Goal: Task Accomplishment & Management: Manage account settings

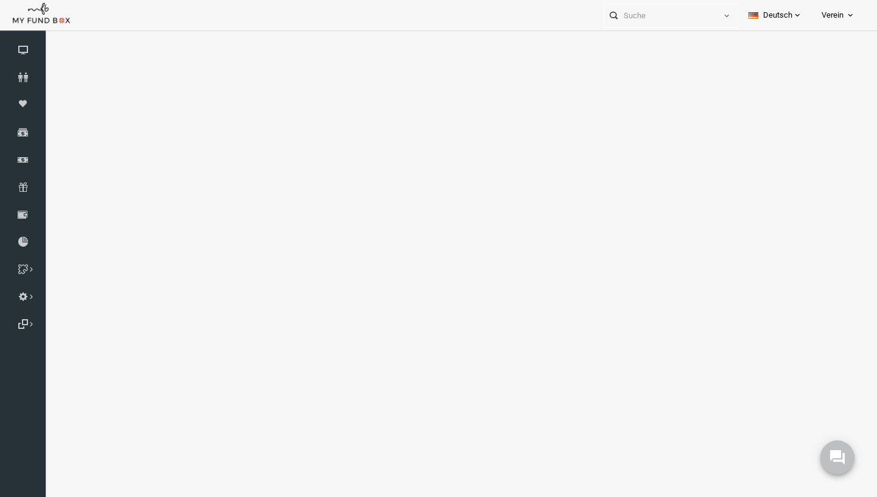
select select "100"
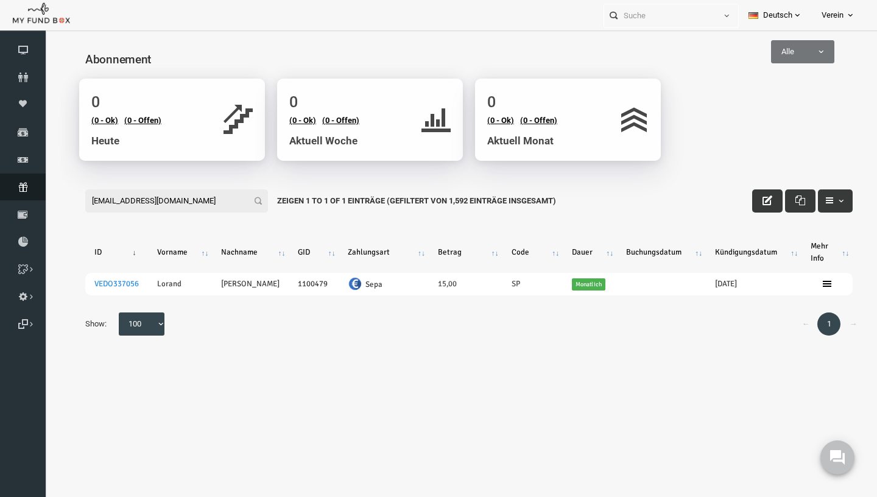
click at [12, 184] on icon at bounding box center [23, 187] width 46 height 10
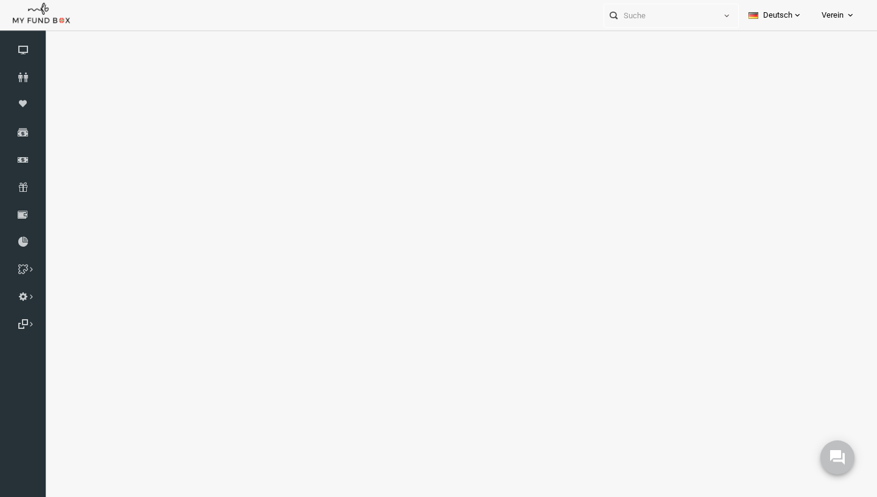
select select "100"
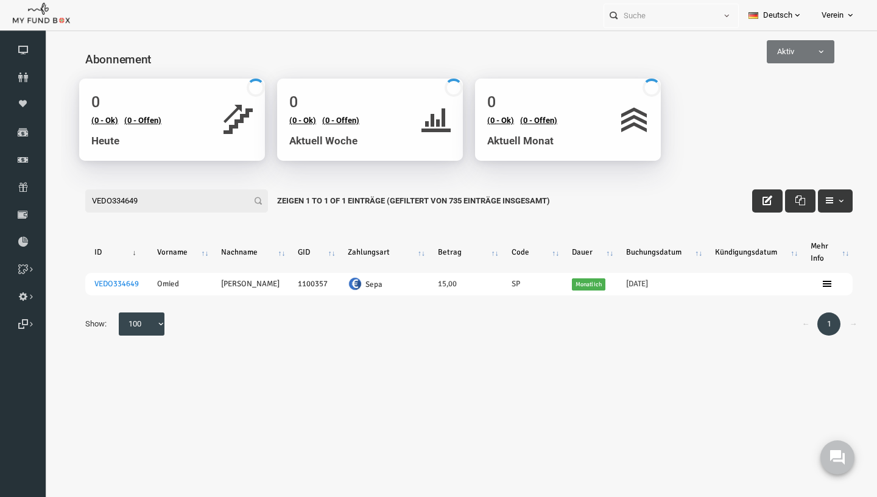
click at [130, 201] on input "VEDO334649" at bounding box center [159, 200] width 183 height 23
click at [187, 207] on input "VEDO334649" at bounding box center [159, 200] width 183 height 23
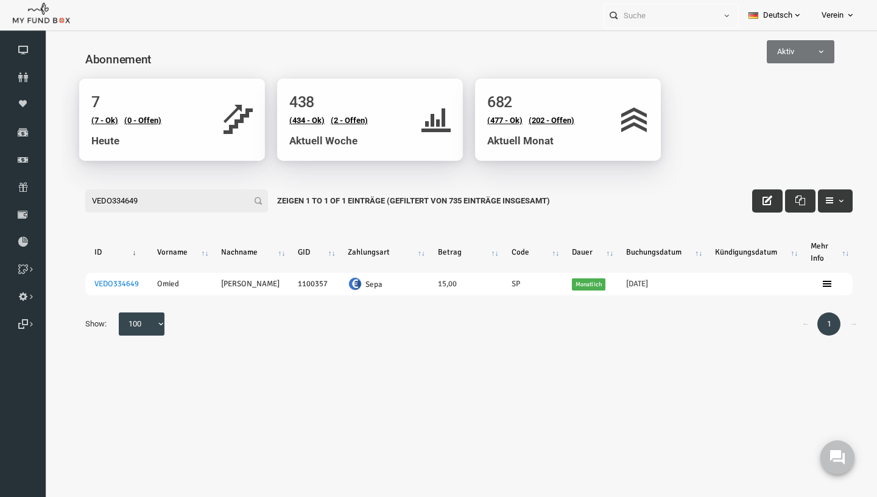
click at [187, 207] on input "VEDO334649" at bounding box center [159, 200] width 183 height 23
paste input "[EMAIL_ADDRESS][DOMAIN_NAME]"
type input "[EMAIL_ADDRESS][DOMAIN_NAME]"
click at [213, 202] on input "[EMAIL_ADDRESS][DOMAIN_NAME]" at bounding box center [159, 200] width 183 height 23
click at [213, 201] on input "[EMAIL_ADDRESS][DOMAIN_NAME]" at bounding box center [159, 200] width 183 height 23
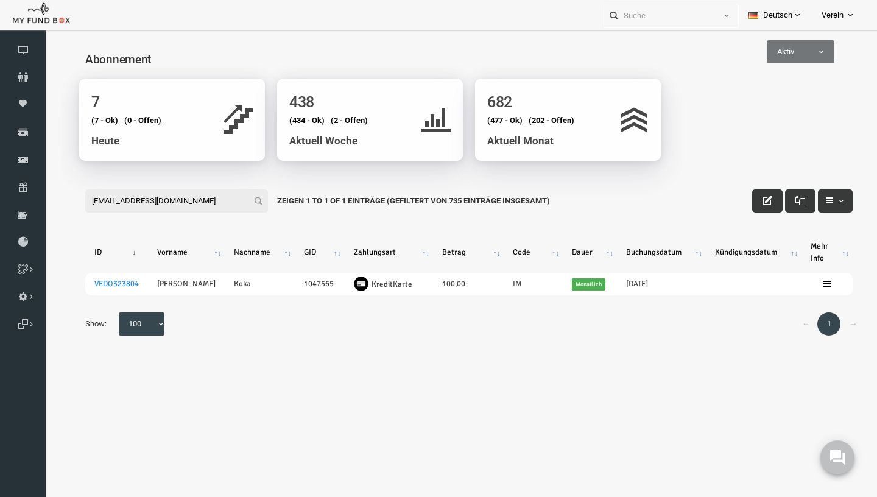
click at [213, 201] on input "[EMAIL_ADDRESS][DOMAIN_NAME]" at bounding box center [159, 200] width 183 height 23
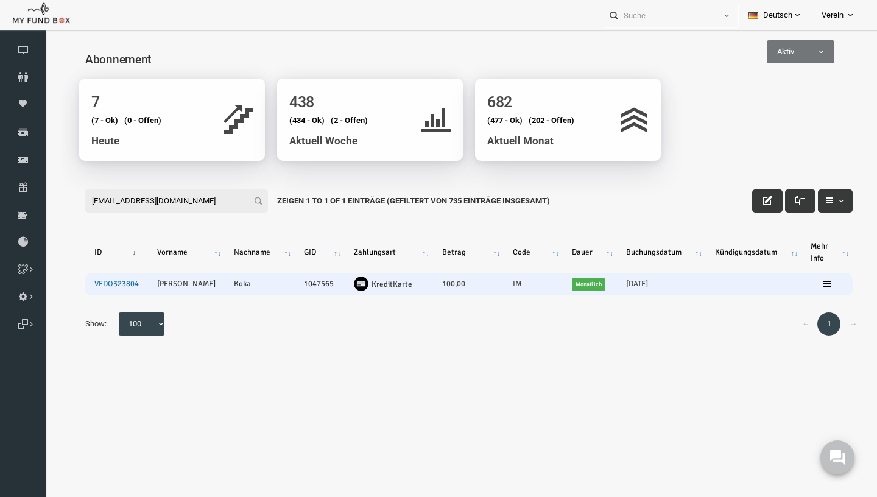
click at [109, 286] on link "VEDO323804" at bounding box center [99, 284] width 44 height 10
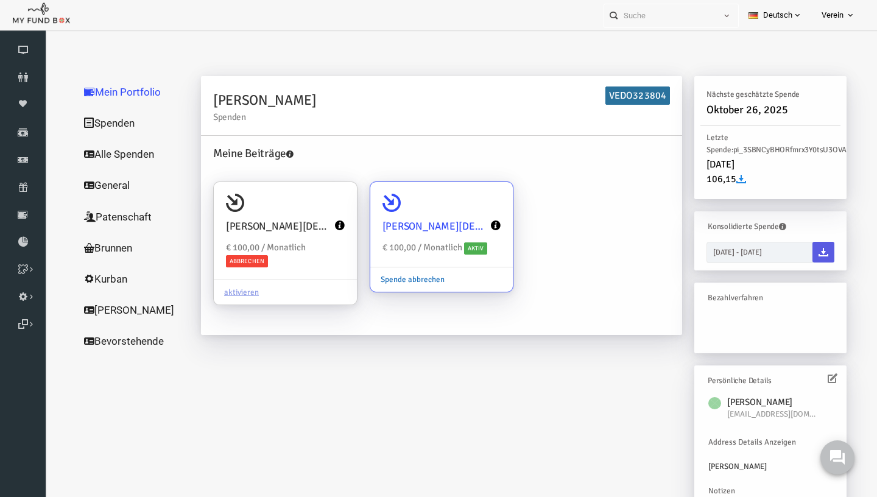
click at [399, 278] on link "Spende abbrechen" at bounding box center [395, 279] width 85 height 23
click at [468, 211] on input "[PERSON_NAME][DEMOGRAPHIC_DATA] Investor € 100,00 / Monatlich Aktiv Spende abbr…" at bounding box center [480, 199] width 24 height 24
radio input "true"
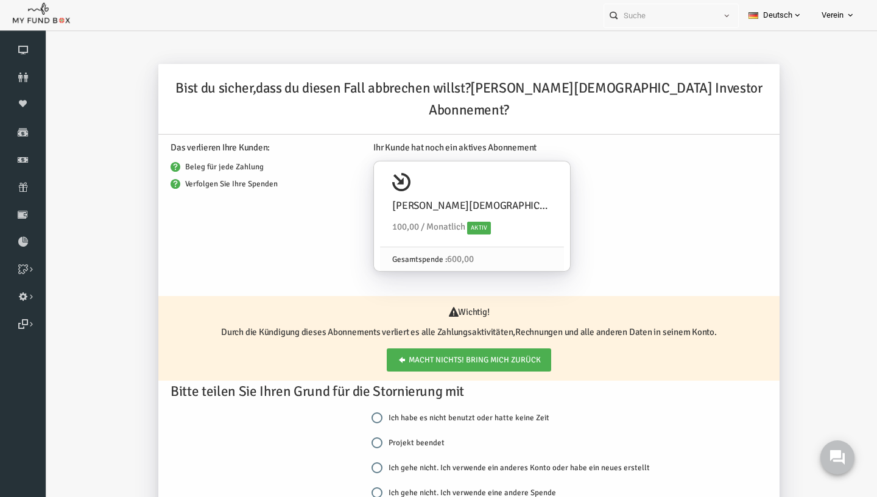
scroll to position [14, 0]
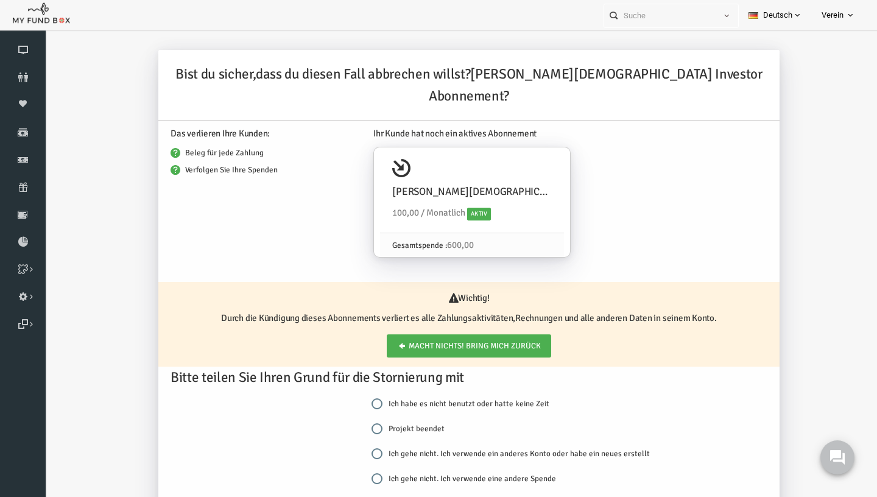
click at [359, 423] on input "Projekt beendet" at bounding box center [359, 428] width 11 height 11
radio input "true"
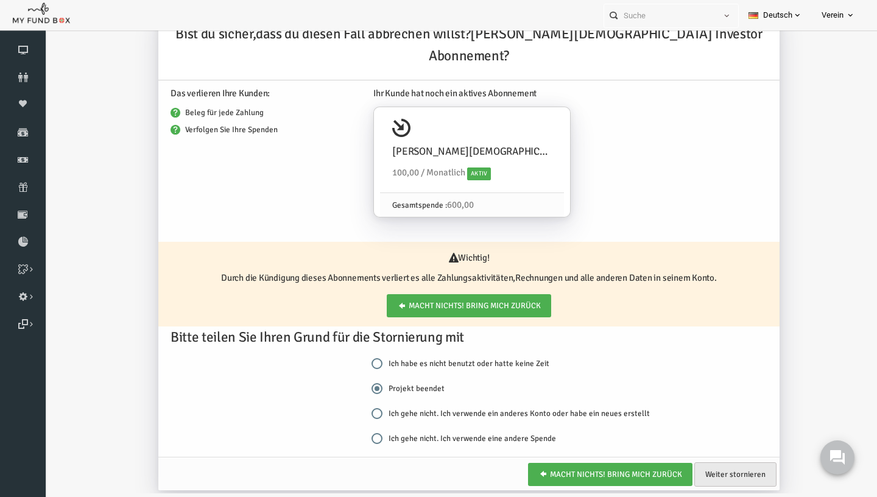
click at [712, 462] on link "Weiter stornieren" at bounding box center [718, 474] width 82 height 24
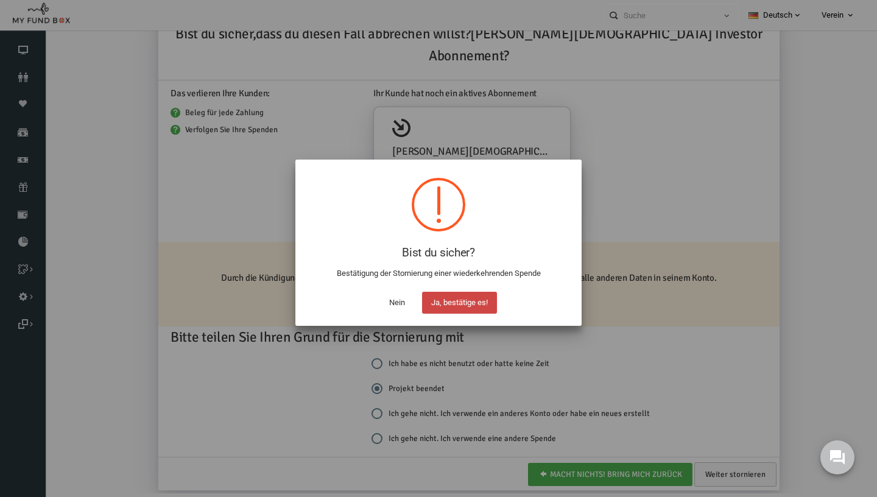
click at [475, 298] on button "Ja, bestätige es!" at bounding box center [459, 303] width 75 height 22
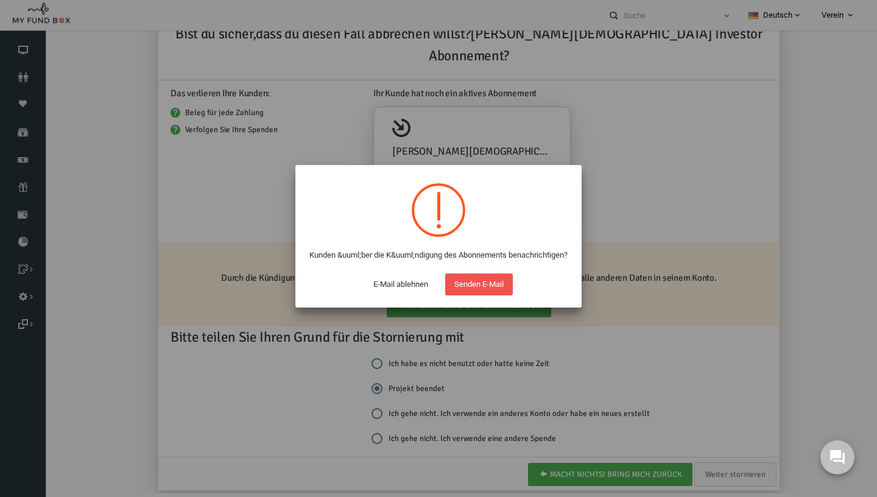
click at [475, 295] on button "Senden E-Mail" at bounding box center [479, 284] width 68 height 22
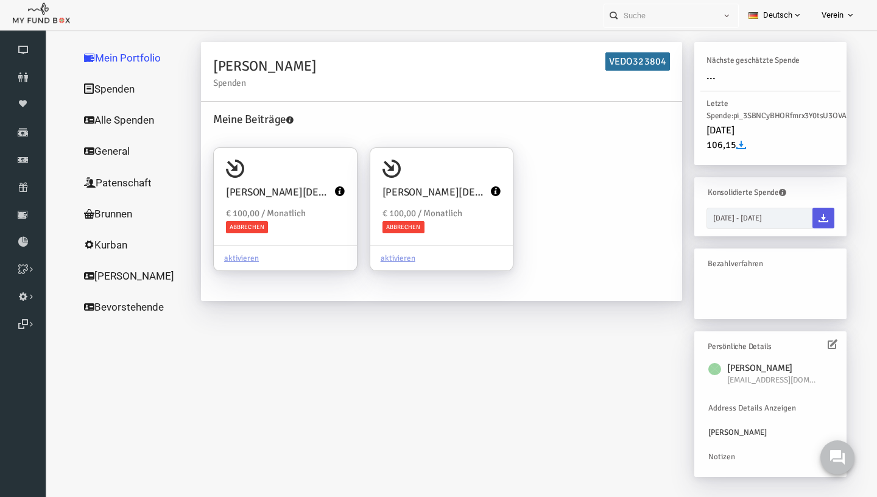
scroll to position [0, 0]
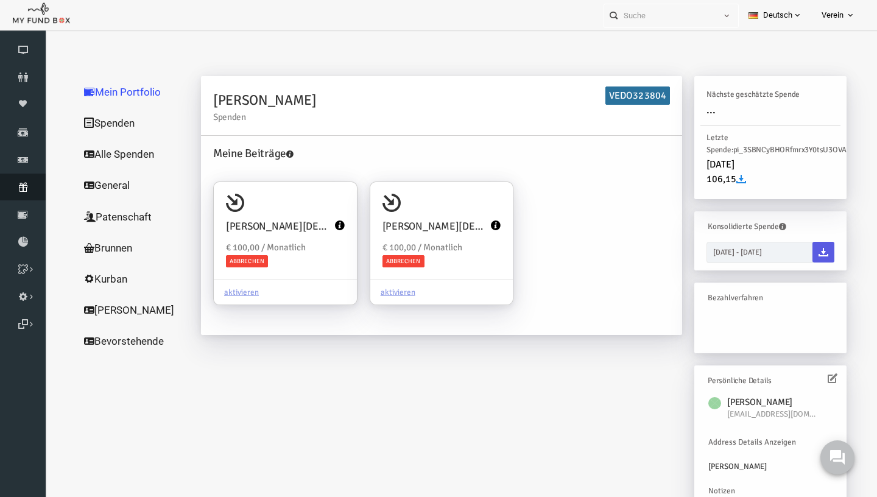
click at [23, 190] on icon at bounding box center [23, 187] width 46 height 10
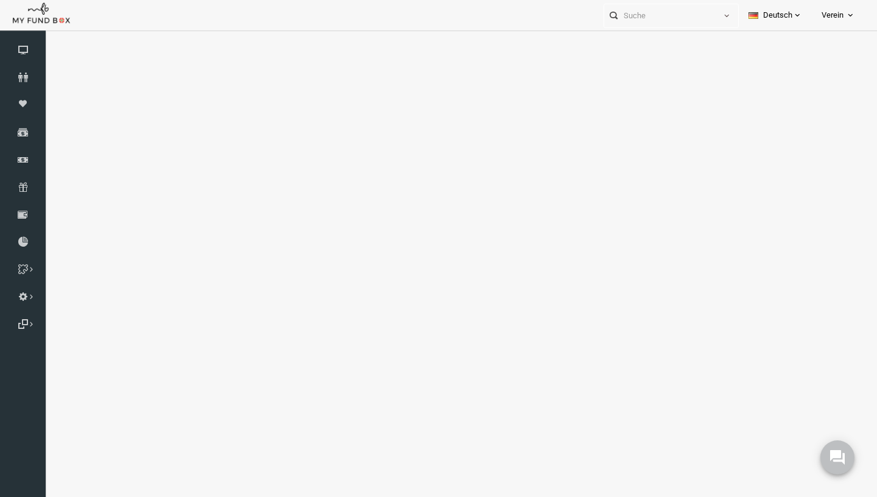
select select "100"
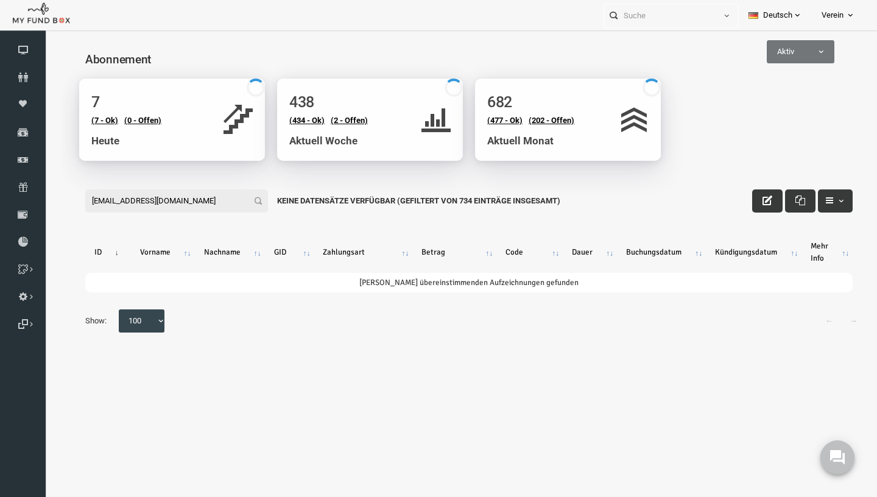
type input "[EMAIL_ADDRESS][DOMAIN_NAME]"
click at [745, 69] on div "Abonnement" at bounding box center [451, 58] width 791 height 42
click at [779, 61] on span "Aktiv" at bounding box center [783, 51] width 68 height 23
select select "all"
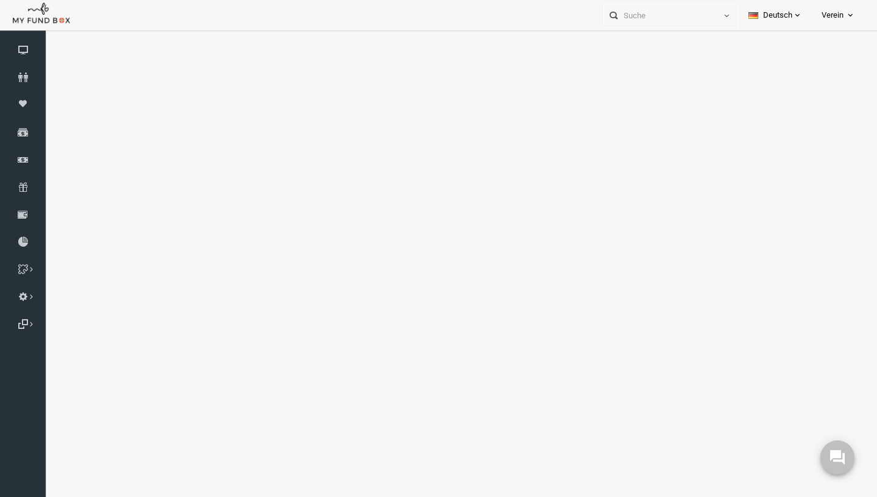
select select "100"
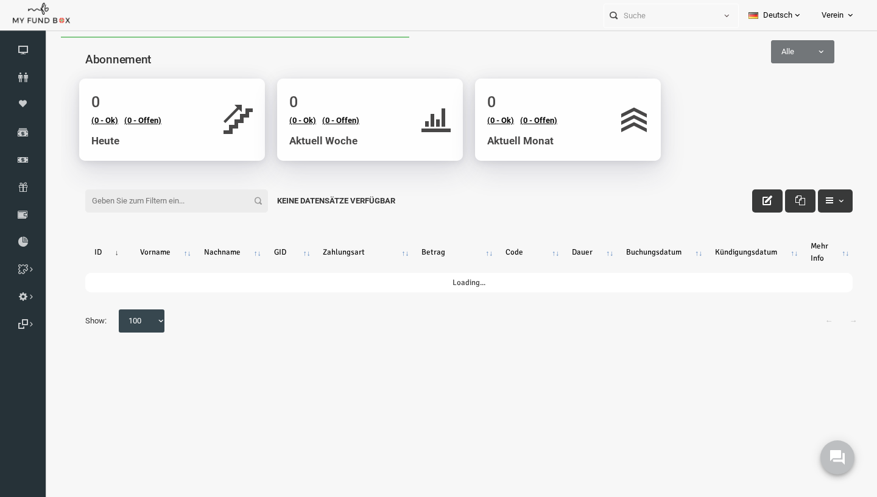
click at [144, 209] on input "Filter:" at bounding box center [159, 200] width 183 height 23
paste input "[EMAIL_ADDRESS][DOMAIN_NAME]"
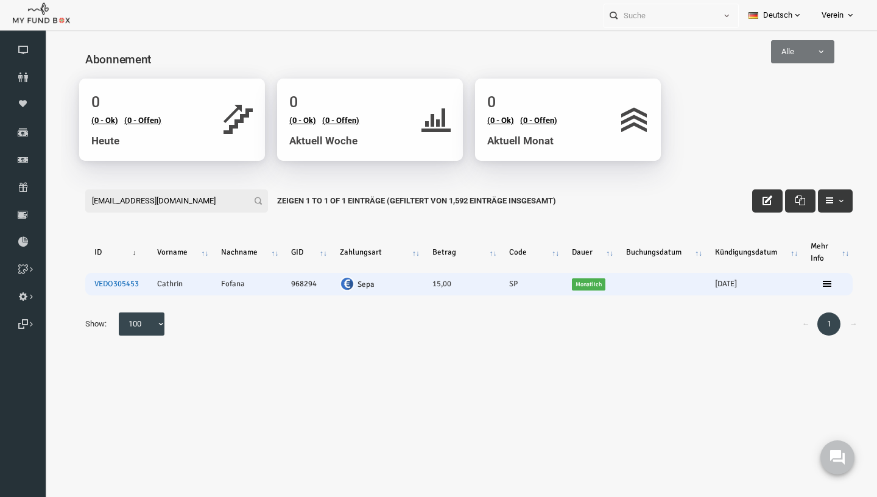
type input "[EMAIL_ADDRESS][DOMAIN_NAME]"
click at [97, 286] on link "VEDO305453" at bounding box center [99, 284] width 44 height 10
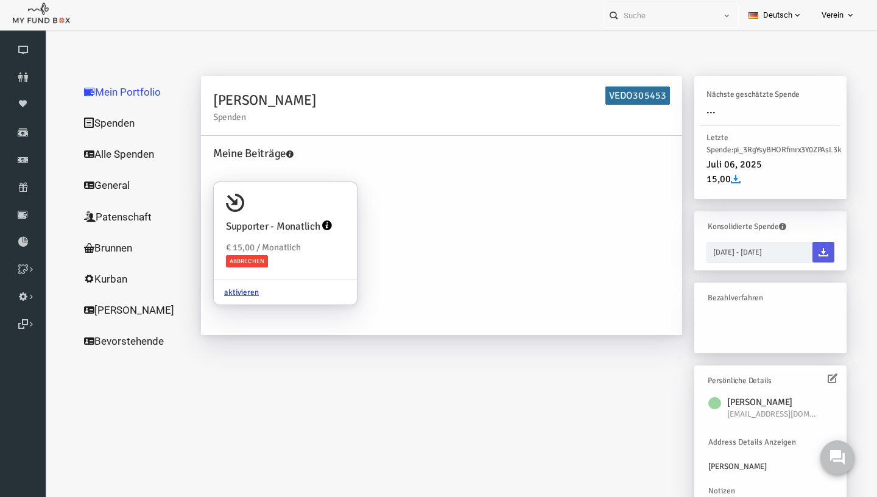
click at [813, 380] on icon at bounding box center [815, 378] width 10 height 10
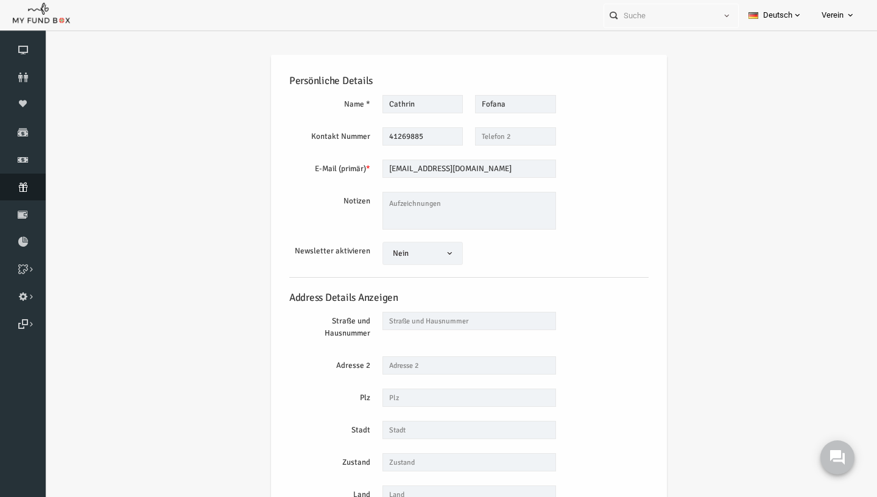
click at [13, 191] on icon at bounding box center [23, 187] width 46 height 10
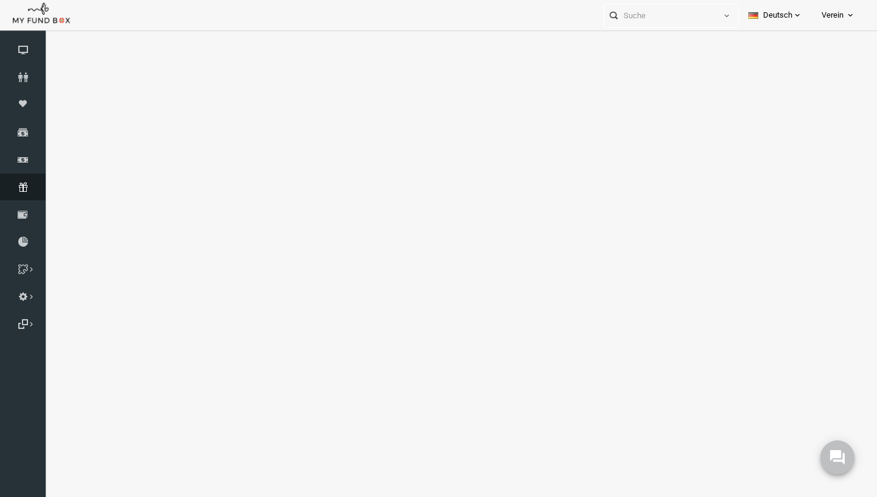
select select "100"
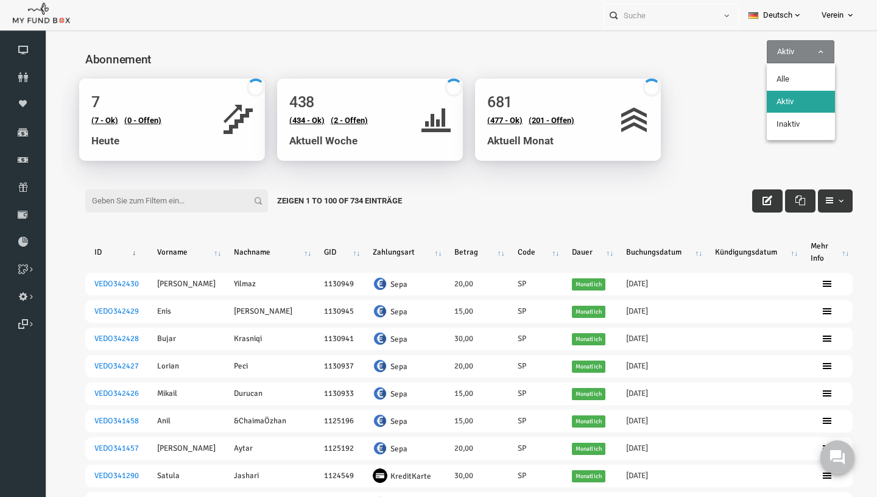
click at [773, 63] on span "Aktiv" at bounding box center [783, 51] width 68 height 23
select select "all"
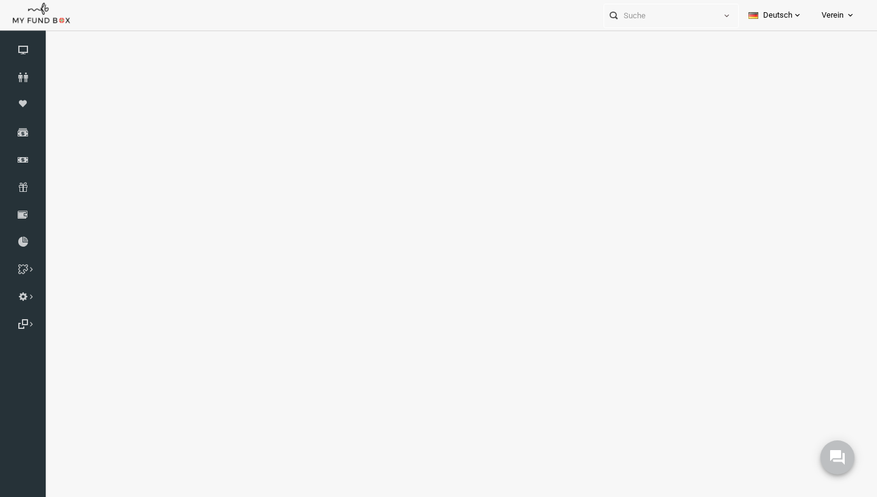
select select "100"
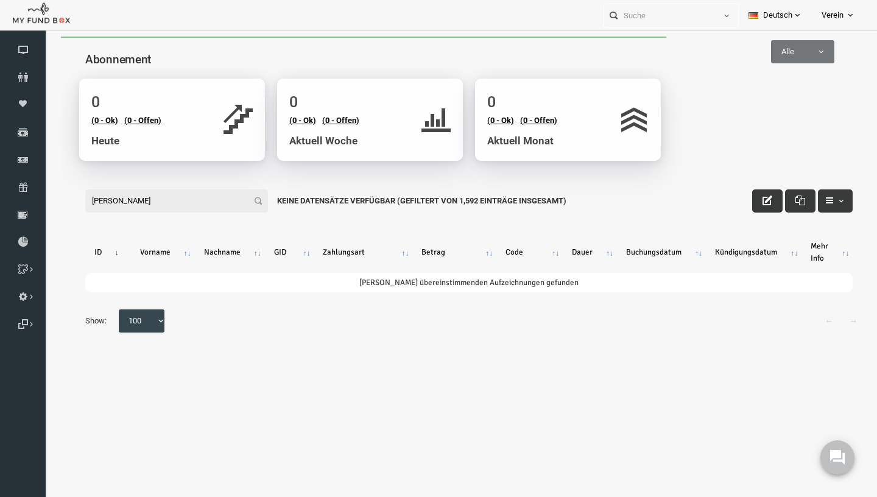
click at [138, 200] on input "[PERSON_NAME]" at bounding box center [159, 200] width 183 height 23
click at [187, 209] on input "[PERSON_NAME]" at bounding box center [159, 200] width 183 height 23
click at [187, 208] on input "[PERSON_NAME]" at bounding box center [159, 200] width 183 height 23
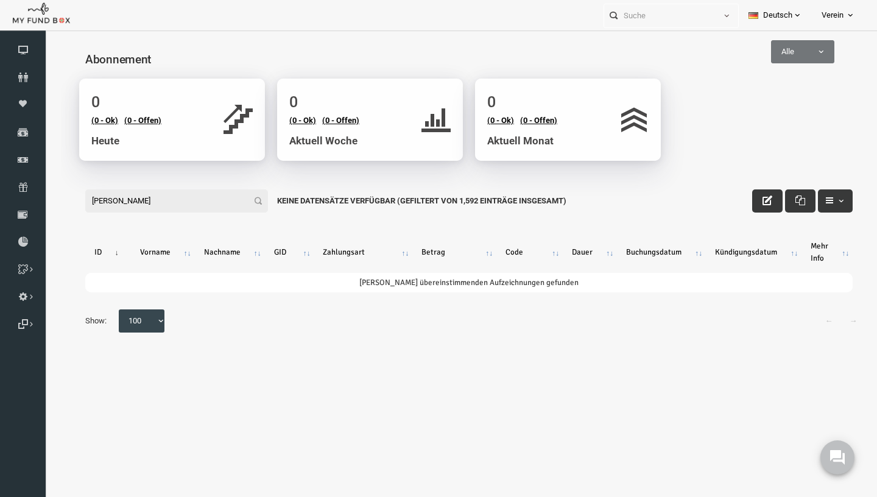
click at [187, 208] on input "[PERSON_NAME]" at bounding box center [159, 200] width 183 height 23
paste input "VEDO338333"
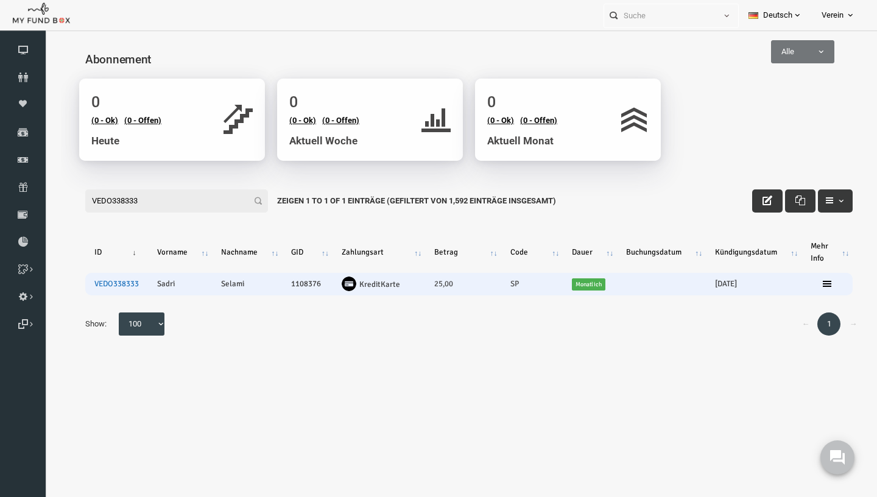
type input "VEDO338333"
click at [102, 282] on link "VEDO338333" at bounding box center [99, 284] width 44 height 10
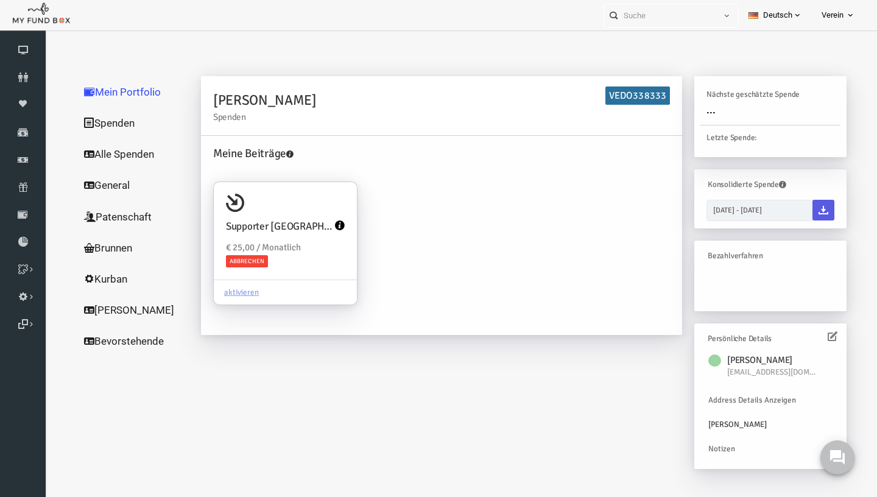
click at [819, 340] on icon at bounding box center [815, 336] width 10 height 10
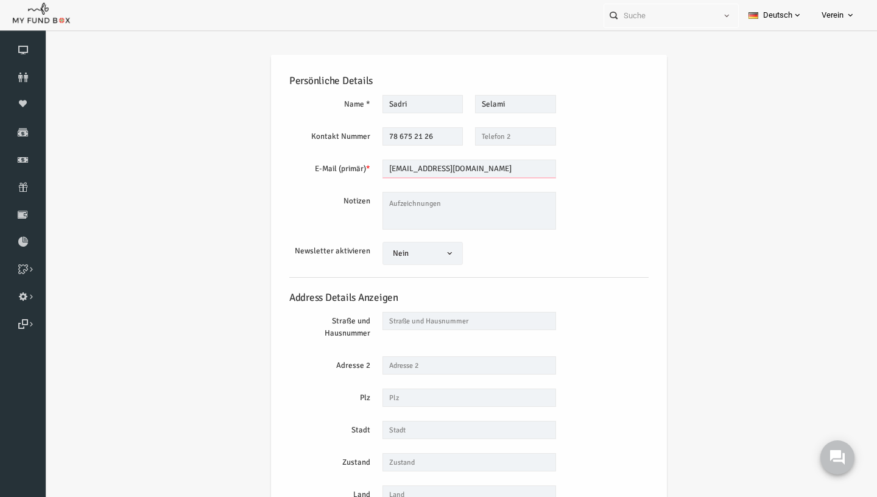
click at [464, 171] on input "[EMAIL_ADDRESS][DOMAIN_NAME]" at bounding box center [452, 169] width 174 height 18
click at [464, 172] on input "[EMAIL_ADDRESS][DOMAIN_NAME]" at bounding box center [452, 169] width 174 height 18
click at [435, 138] on input "78 675 21 26" at bounding box center [405, 136] width 81 height 18
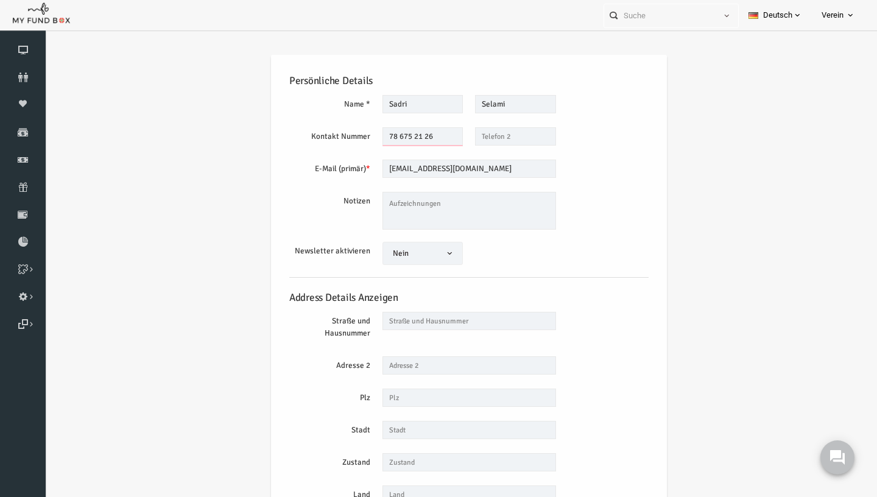
click at [435, 138] on input "78 675 21 26" at bounding box center [405, 136] width 81 height 18
click at [32, 186] on icon at bounding box center [23, 187] width 46 height 10
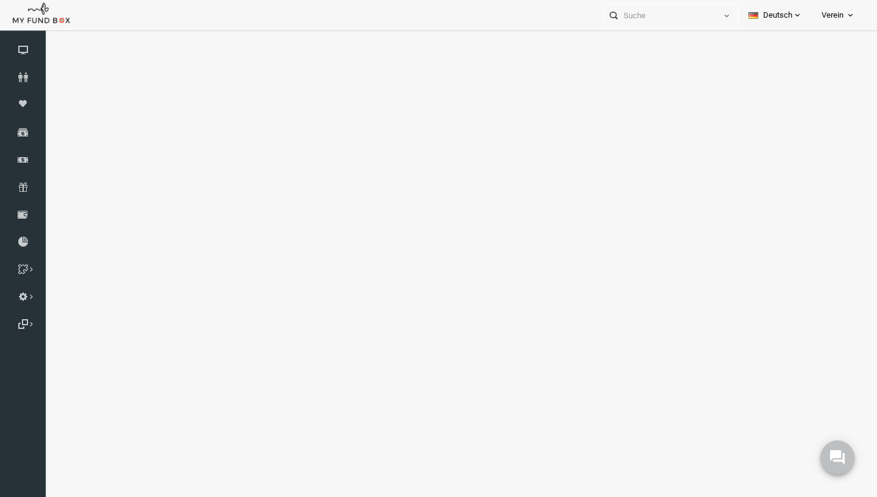
select select "100"
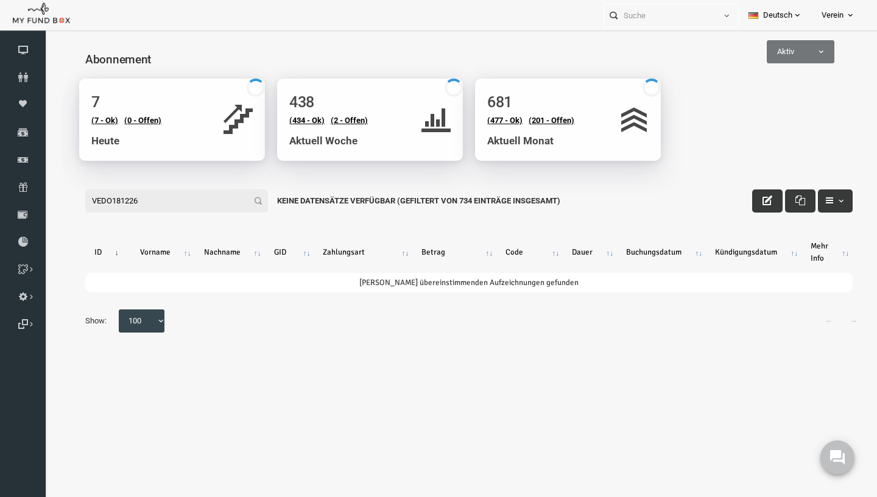
type input "VEDO181226"
click at [769, 45] on span "Aktiv" at bounding box center [783, 51] width 68 height 23
select select "false"
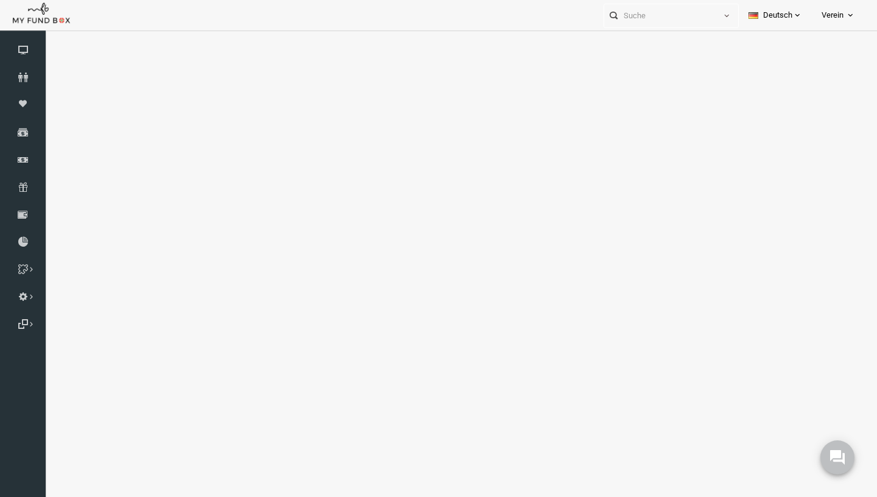
select select "100"
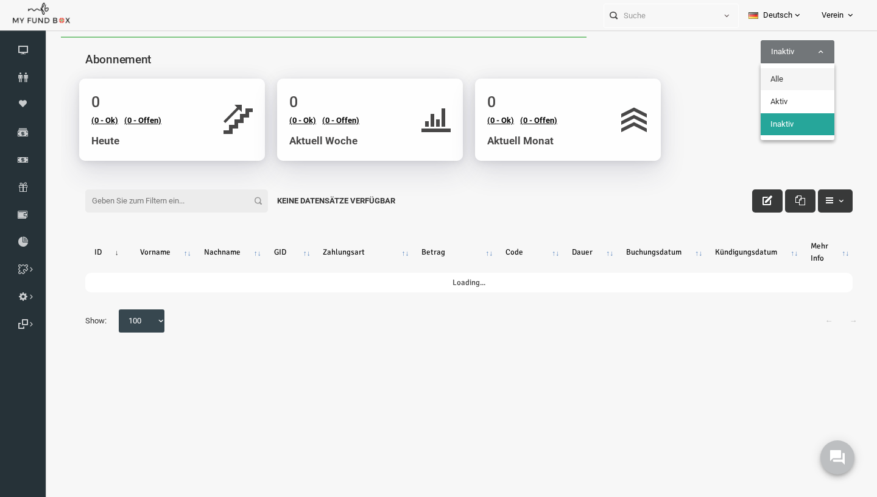
select select "all"
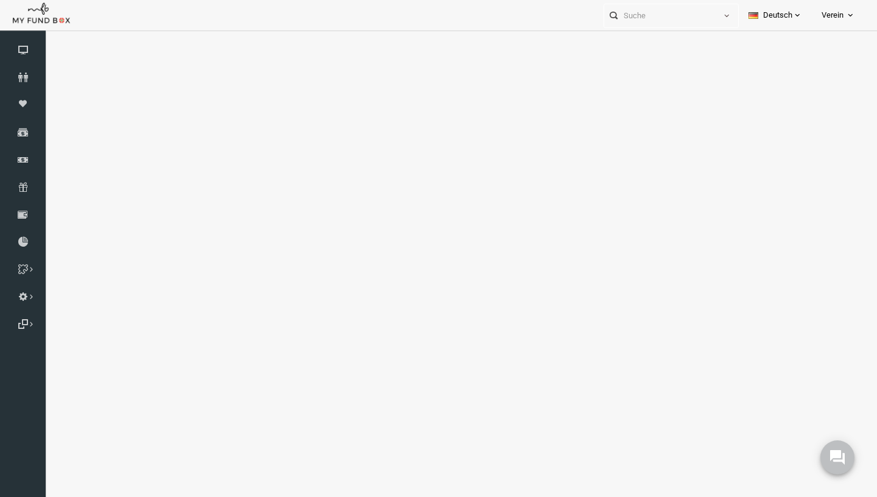
select select "100"
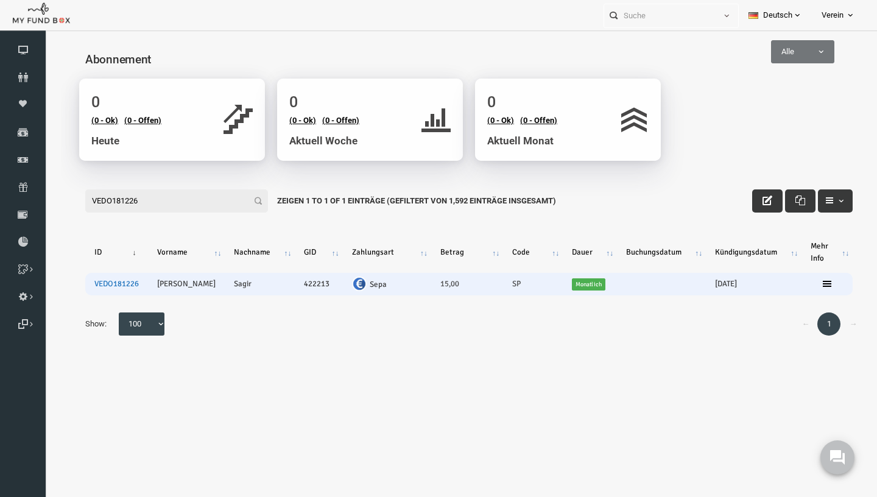
type input "VEDO181226"
click at [100, 289] on link "VEDO181226" at bounding box center [99, 284] width 44 height 10
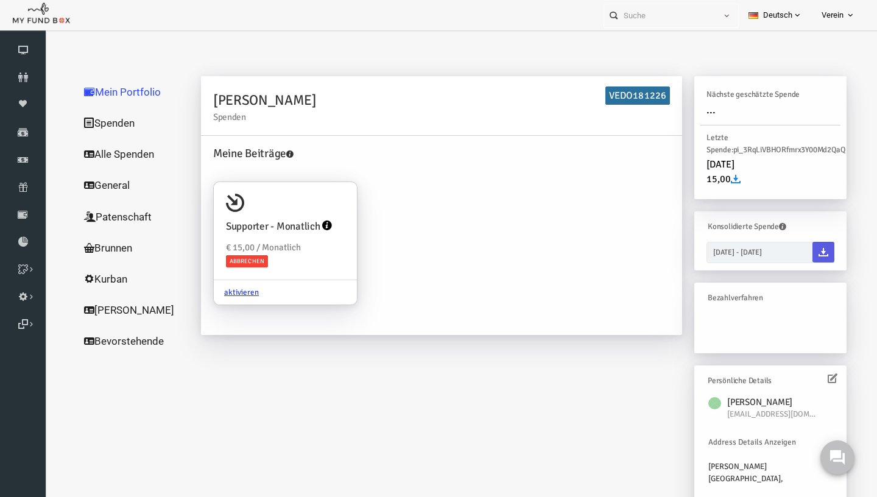
scroll to position [13, 0]
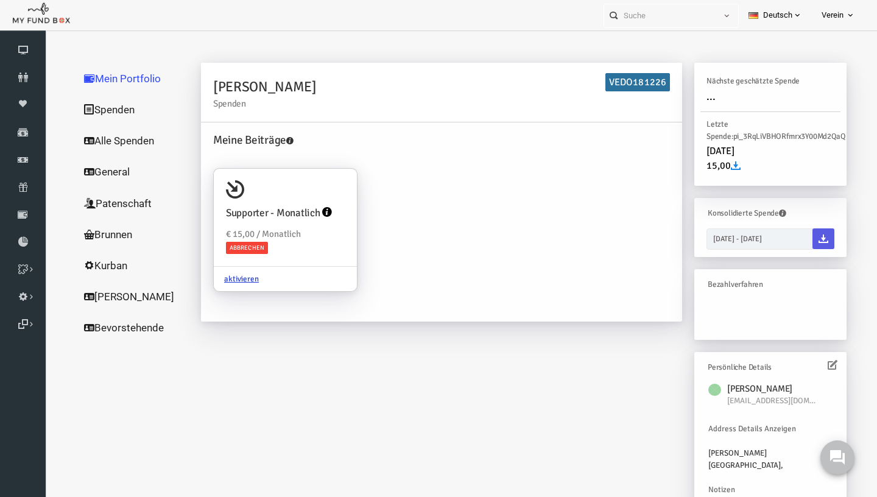
click at [818, 363] on icon at bounding box center [815, 365] width 10 height 10
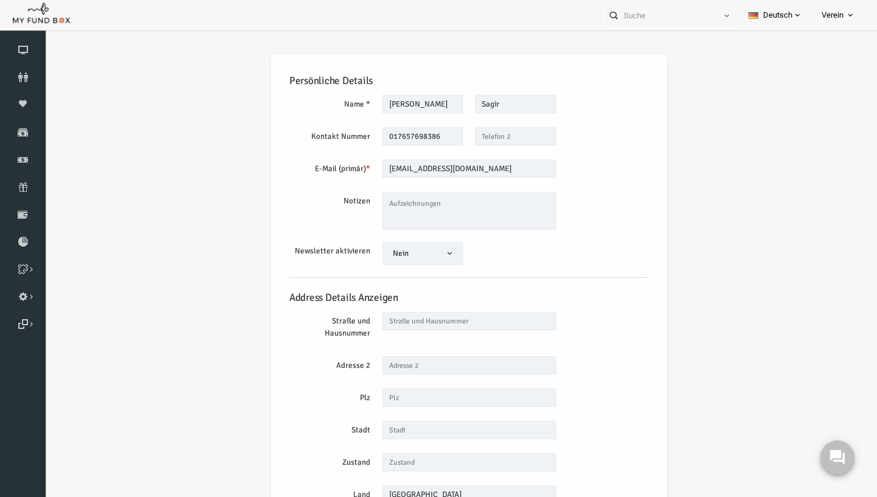
scroll to position [0, 0]
click at [452, 167] on input "[EMAIL_ADDRESS][DOMAIN_NAME]" at bounding box center [452, 169] width 174 height 18
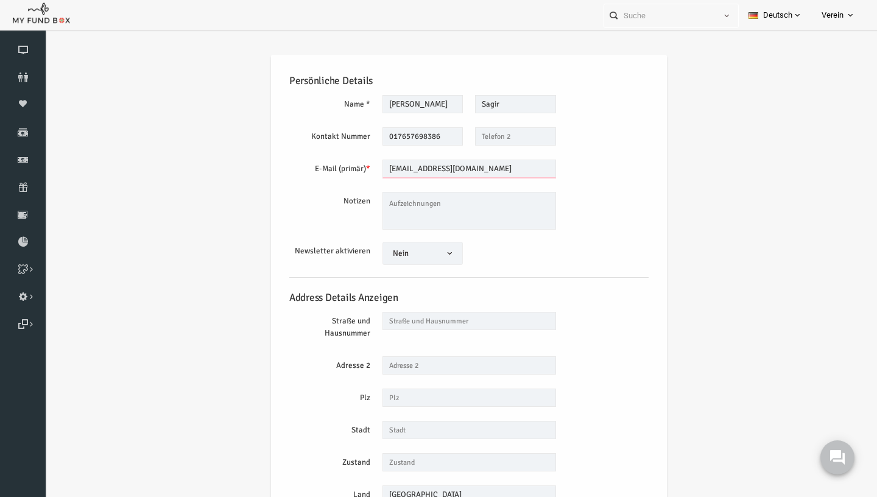
click at [452, 167] on input "[EMAIL_ADDRESS][DOMAIN_NAME]" at bounding box center [452, 169] width 174 height 18
click at [399, 135] on input "017657698386" at bounding box center [405, 136] width 81 height 18
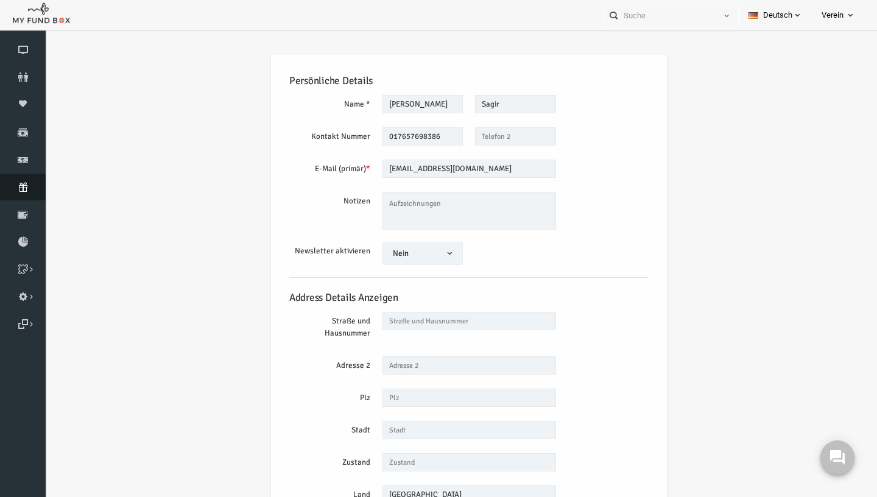
click at [34, 189] on icon at bounding box center [23, 187] width 46 height 10
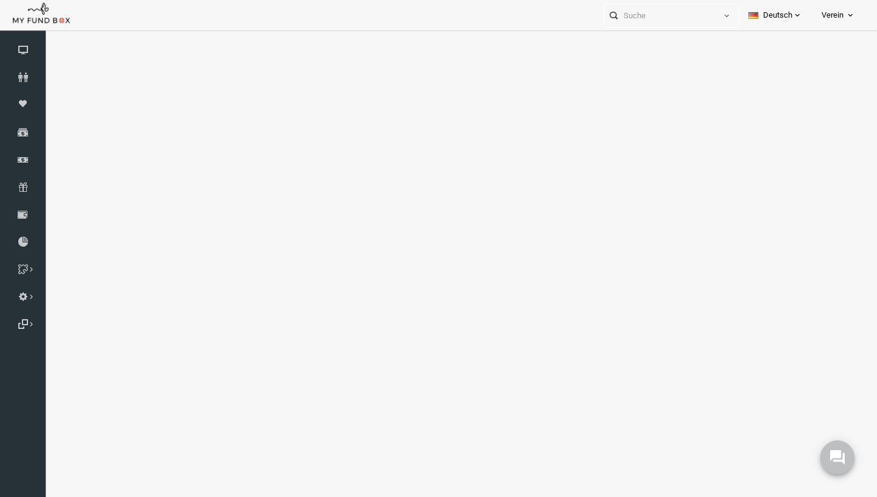
select select "100"
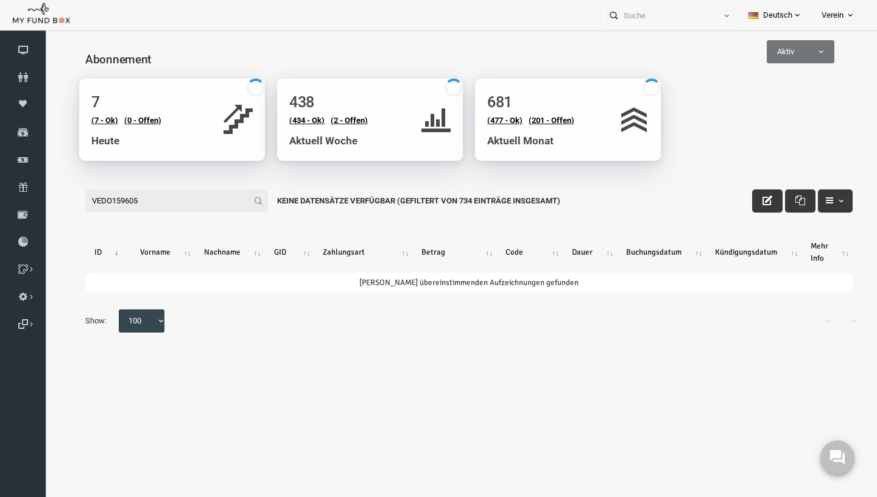
type input "VEDO159605"
click at [800, 55] on span "Aktiv" at bounding box center [783, 52] width 66 height 12
select select "all"
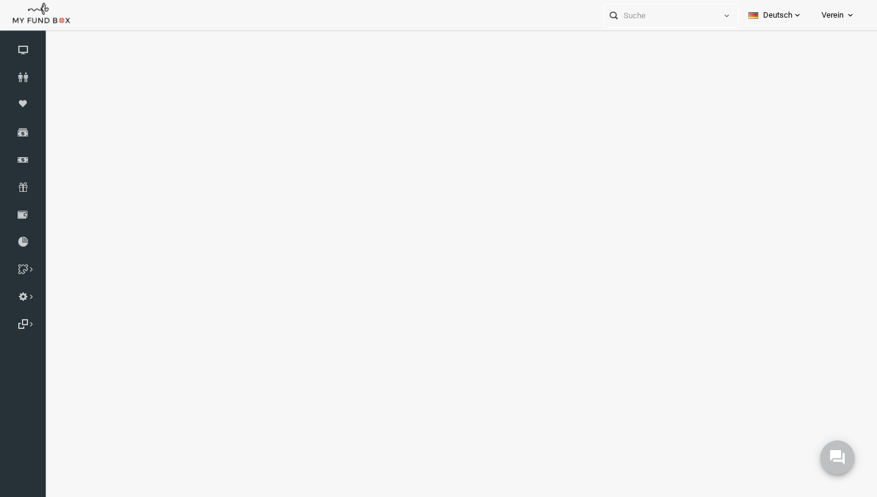
select select "100"
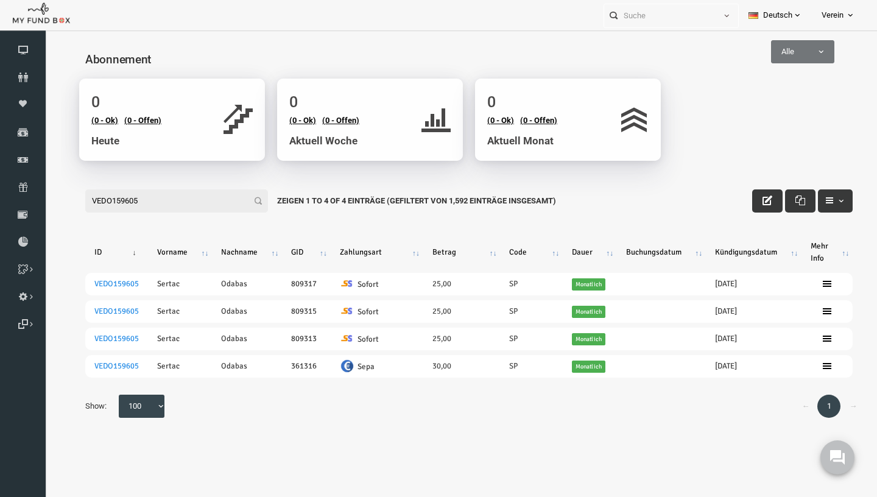
click at [192, 194] on input "VEDO159605" at bounding box center [159, 200] width 183 height 23
paste input "269882"
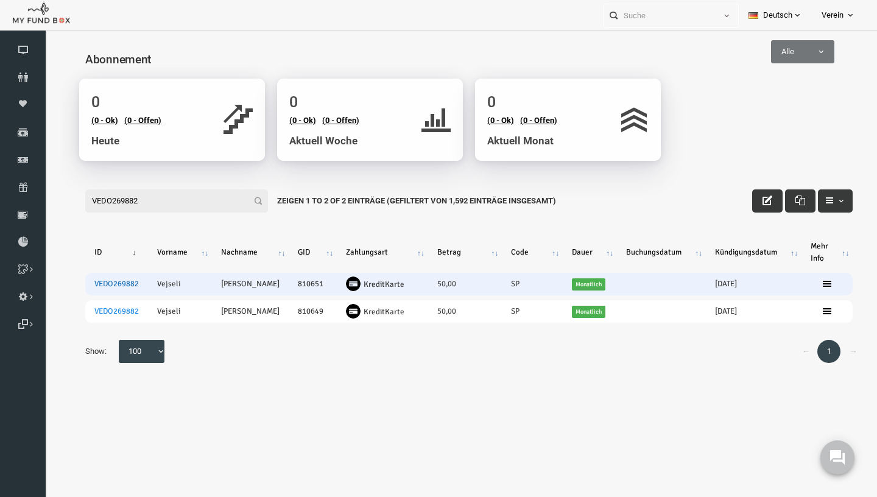
type input "VEDO269882"
click at [103, 285] on link "VEDO269882" at bounding box center [99, 284] width 44 height 10
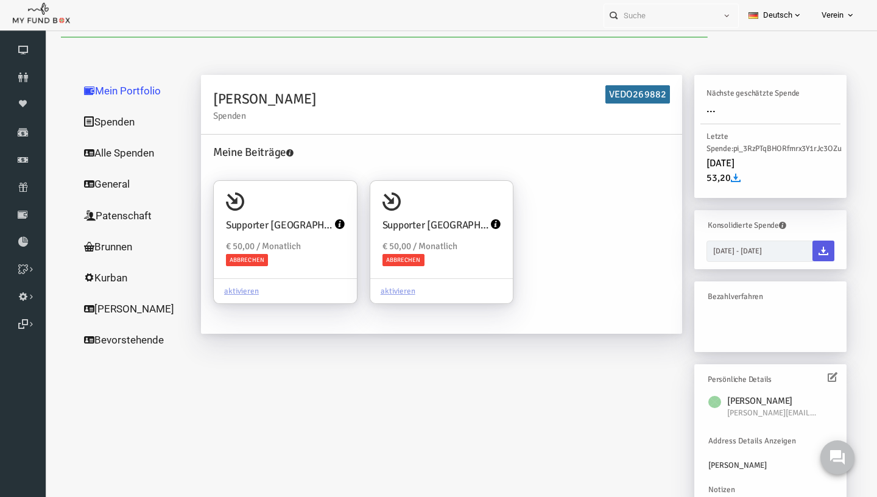
scroll to position [1, 0]
click at [815, 373] on icon at bounding box center [815, 377] width 10 height 10
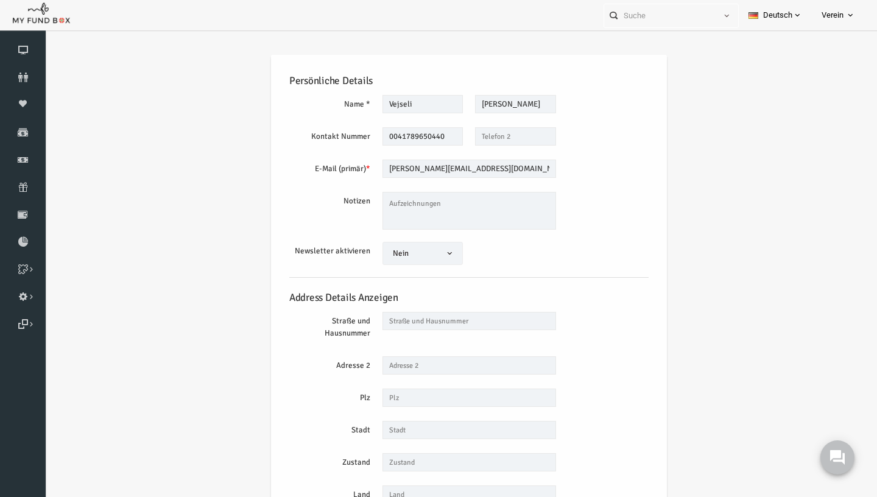
scroll to position [0, 0]
click at [432, 164] on input "[PERSON_NAME][EMAIL_ADDRESS][DOMAIN_NAME]" at bounding box center [452, 169] width 174 height 18
click at [423, 147] on div "Kontakt Nummer 0041789650440 Dieses [PERSON_NAME] wird benötigt Dieses [PERSON_…" at bounding box center [451, 137] width 371 height 20
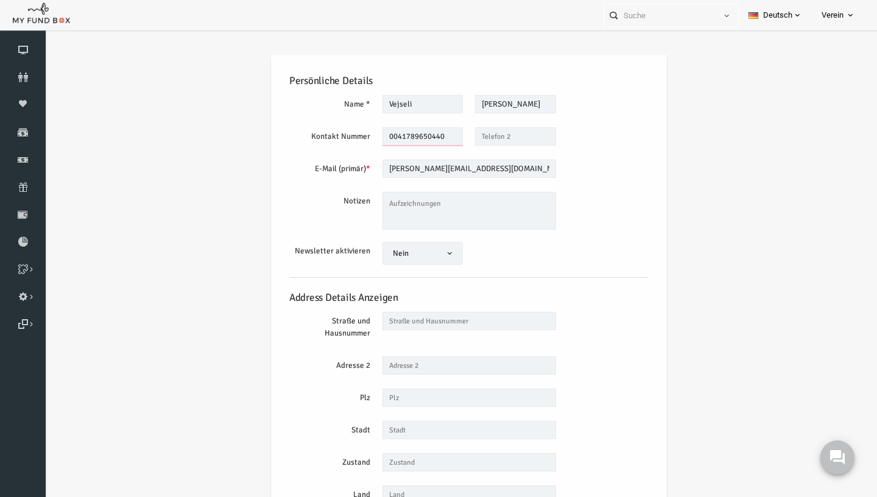
drag, startPoint x: 437, startPoint y: 136, endPoint x: 382, endPoint y: 137, distance: 54.8
click at [382, 137] on input "0041789650440" at bounding box center [405, 136] width 81 height 18
click at [21, 197] on link "Abonnement" at bounding box center [23, 187] width 46 height 27
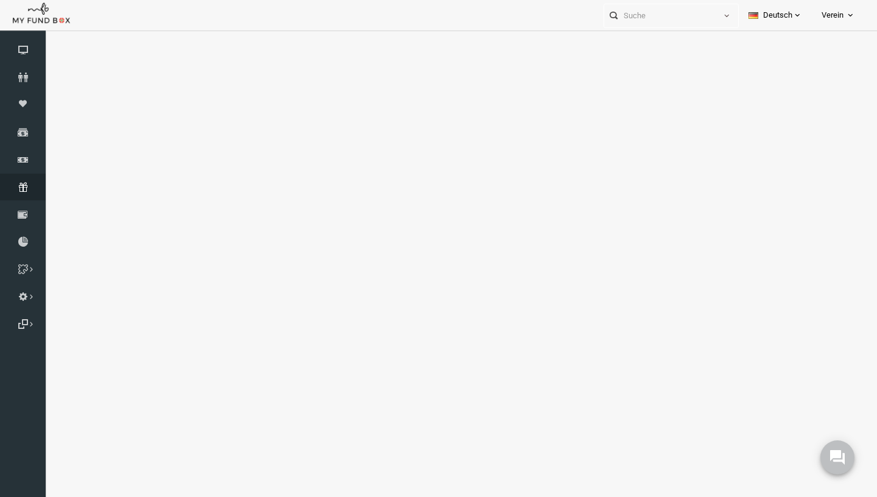
select select "100"
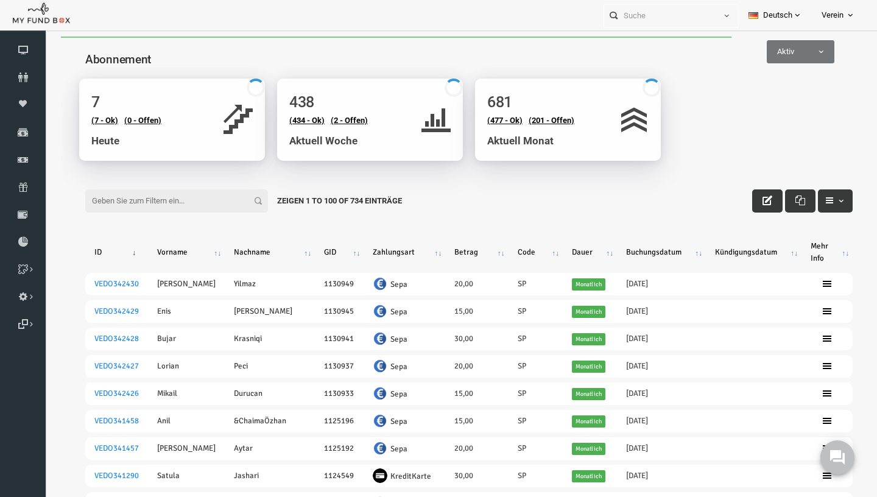
click at [777, 58] on span "Aktiv" at bounding box center [783, 51] width 68 height 23
select select "all"
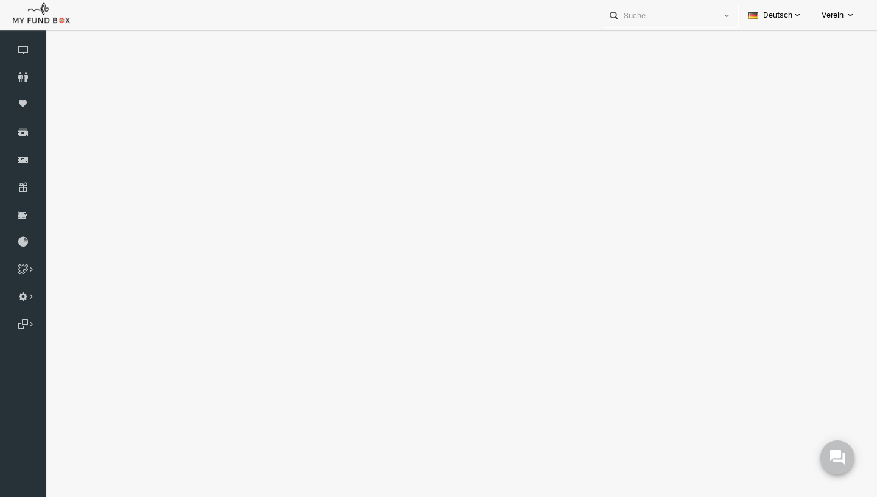
select select "100"
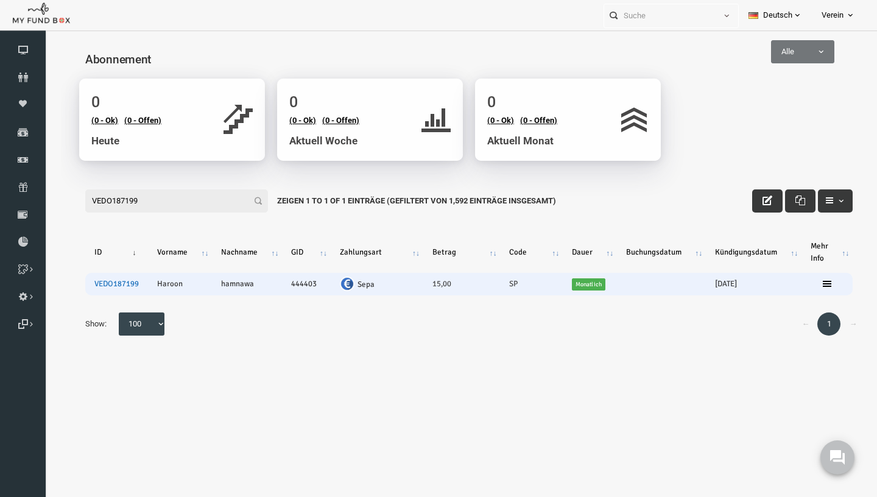
type input "VEDO187199"
click at [105, 283] on link "VEDO187199" at bounding box center [99, 284] width 44 height 10
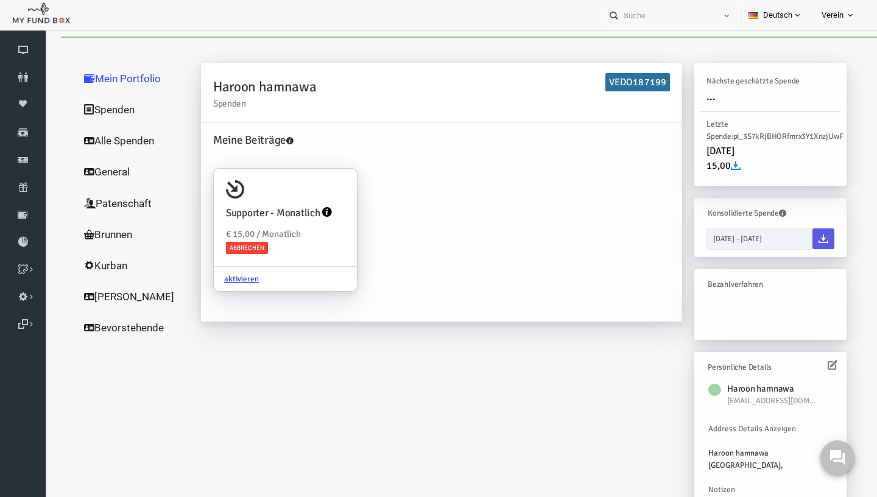
scroll to position [40, 0]
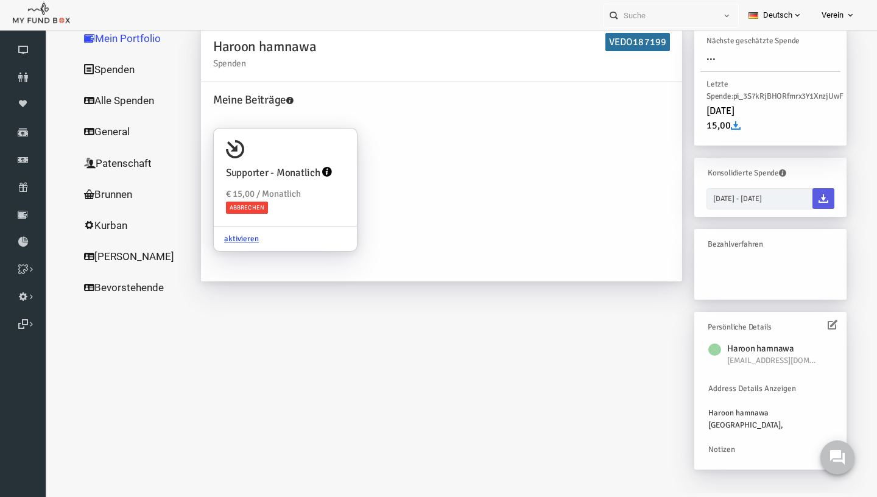
click at [814, 328] on icon at bounding box center [815, 325] width 10 height 10
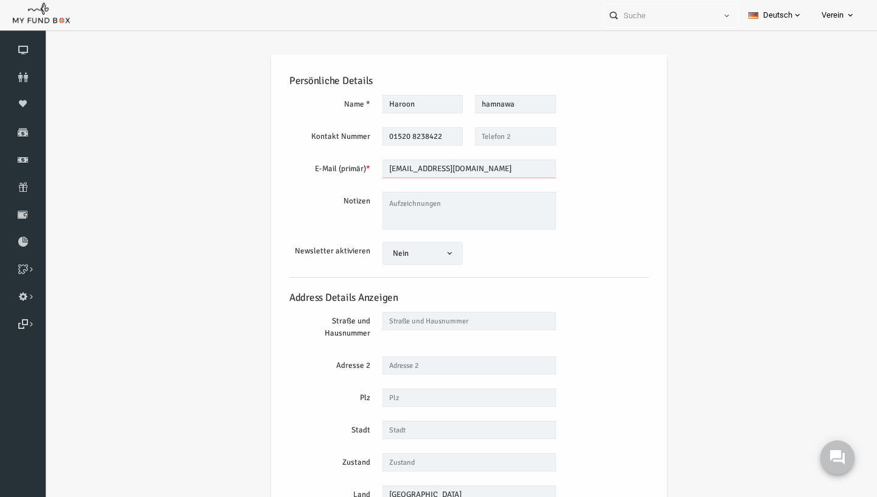
scroll to position [0, 0]
click at [422, 169] on input "[EMAIL_ADDRESS][DOMAIN_NAME]" at bounding box center [452, 169] width 174 height 18
click at [412, 144] on input "01520 8238422" at bounding box center [405, 136] width 81 height 18
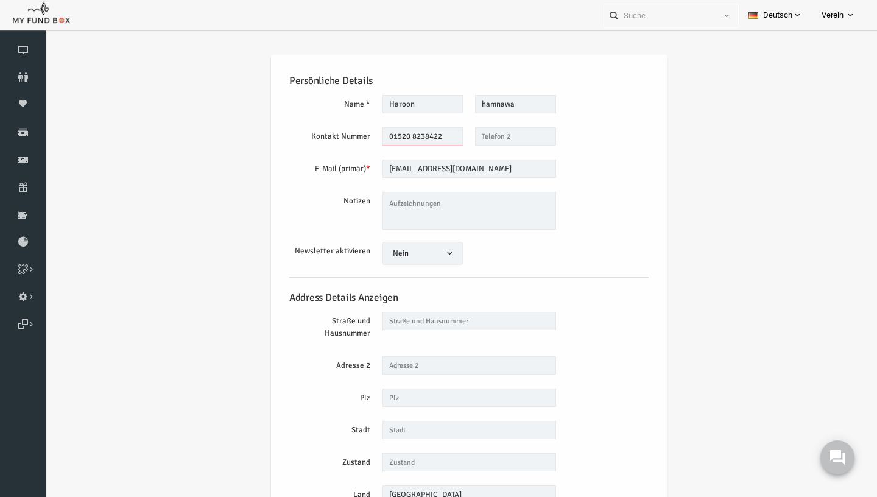
click at [412, 143] on input "01520 8238422" at bounding box center [405, 136] width 81 height 18
click at [28, 184] on icon at bounding box center [23, 187] width 46 height 10
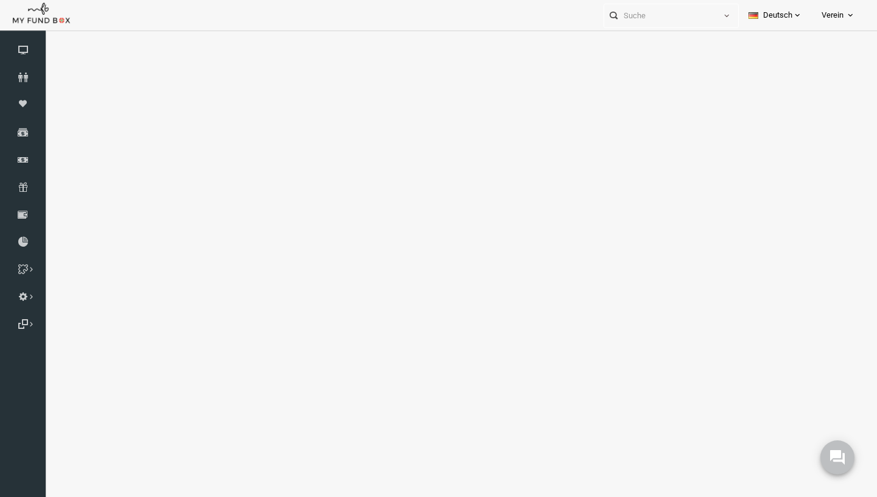
select select "100"
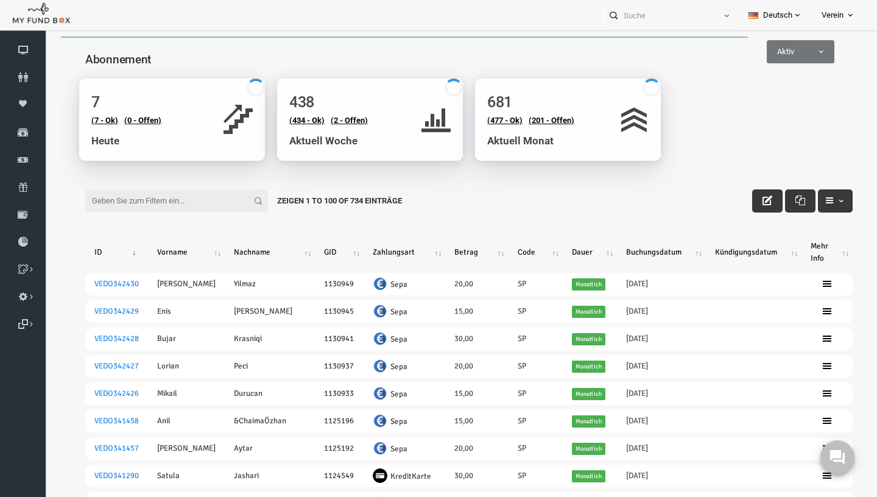
click at [797, 67] on h4 "Abonnement" at bounding box center [457, 60] width 779 height 18
click at [790, 58] on span "Aktiv" at bounding box center [783, 52] width 66 height 12
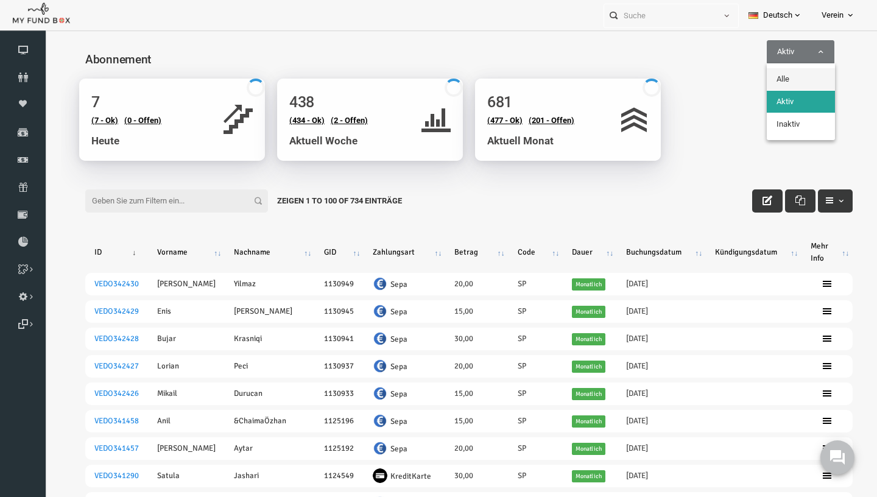
select select "all"
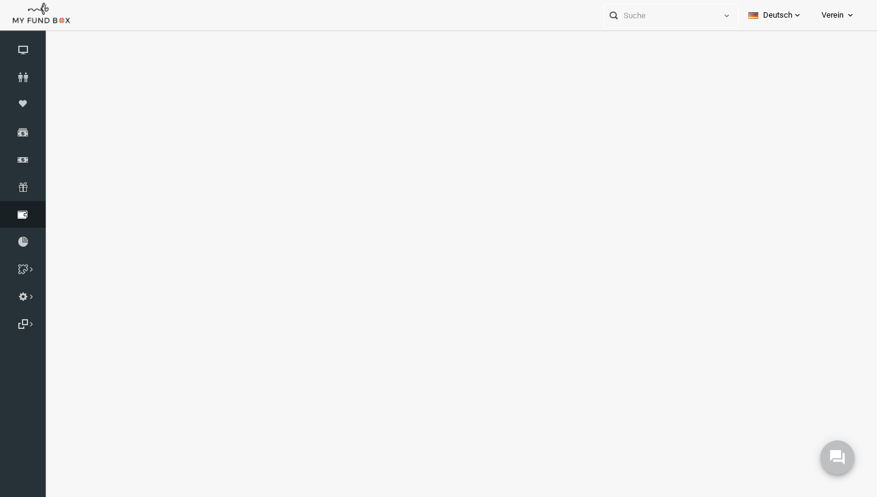
select select "100"
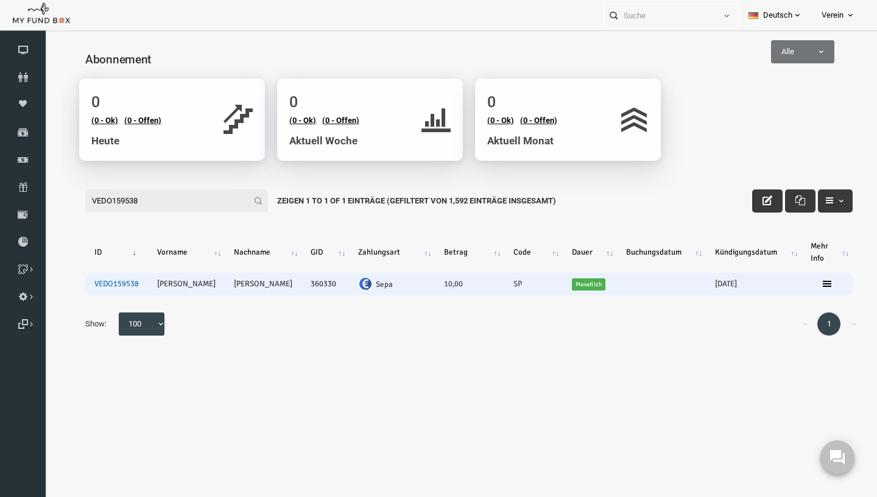
type input "VEDO159538"
click at [111, 289] on link "VEDO159538" at bounding box center [99, 284] width 44 height 10
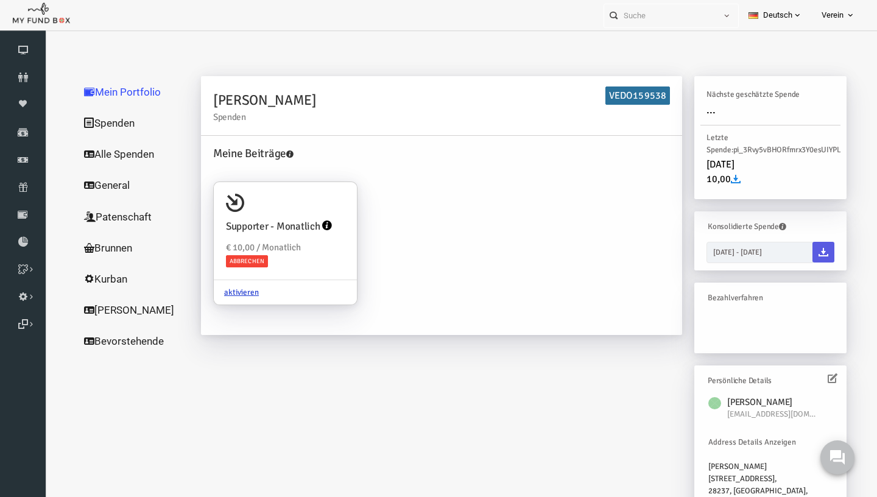
scroll to position [26, 0]
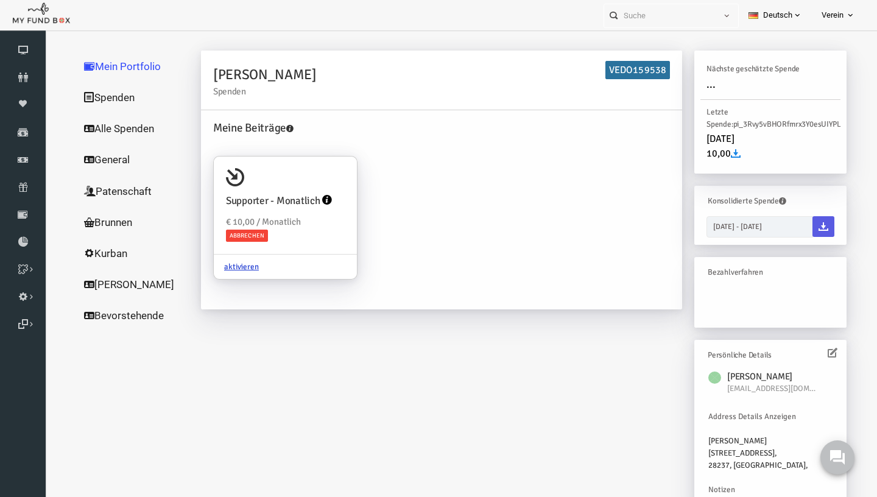
click at [815, 354] on icon at bounding box center [815, 353] width 10 height 10
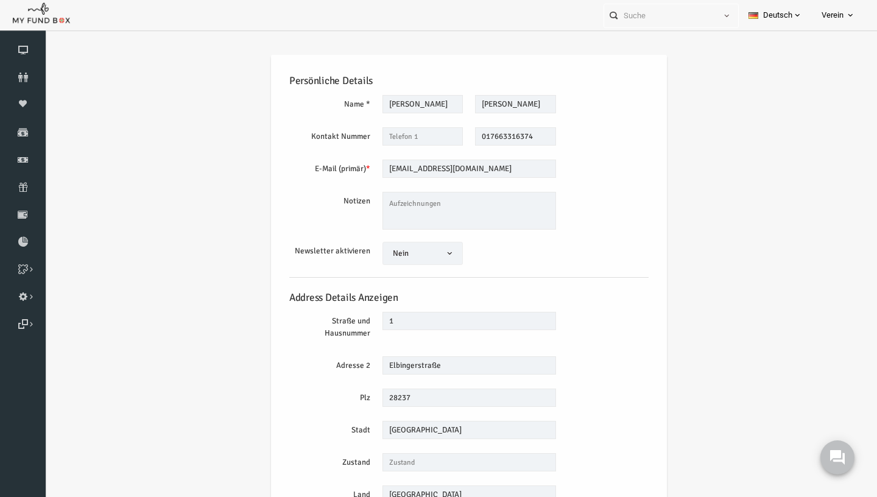
scroll to position [0, 0]
click at [457, 169] on input "[EMAIL_ADDRESS][DOMAIN_NAME]" at bounding box center [452, 169] width 174 height 18
click at [491, 139] on input "017663316374" at bounding box center [498, 136] width 81 height 18
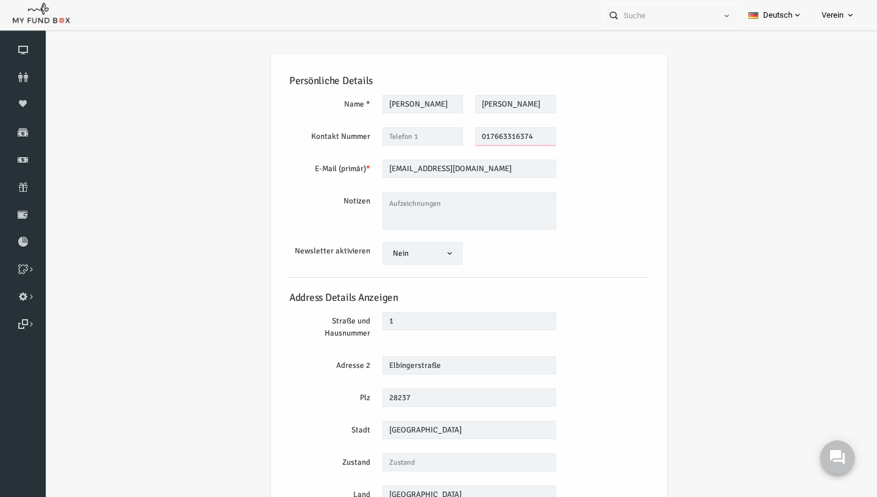
click at [491, 139] on input "017663316374" at bounding box center [498, 136] width 81 height 18
click at [26, 186] on icon at bounding box center [23, 187] width 46 height 10
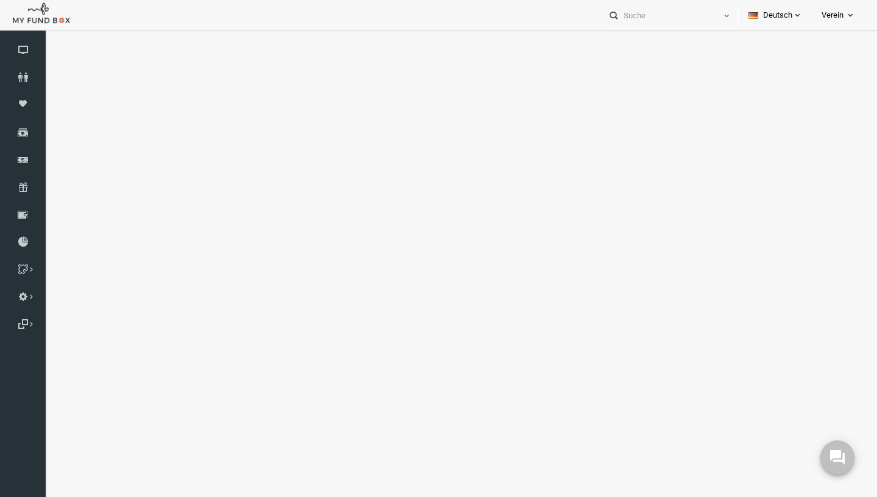
select select "100"
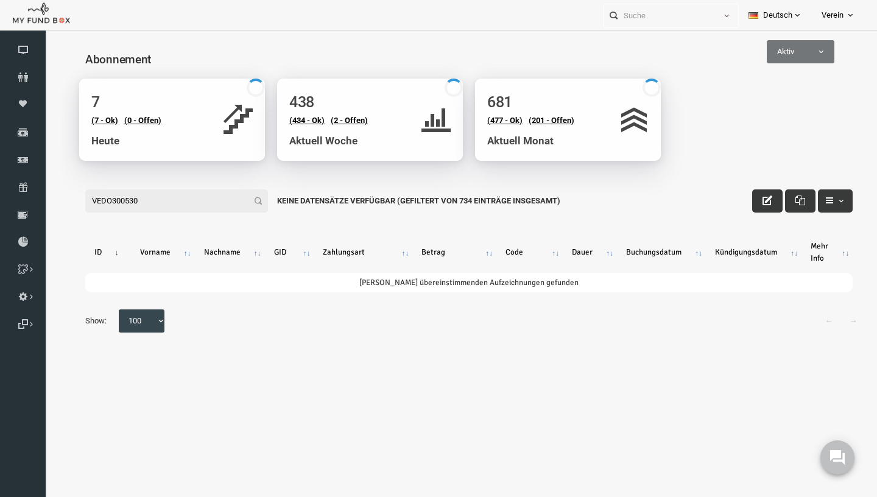
type input "VEDO300530"
click at [795, 61] on span "Aktiv" at bounding box center [783, 51] width 68 height 23
select select "all"
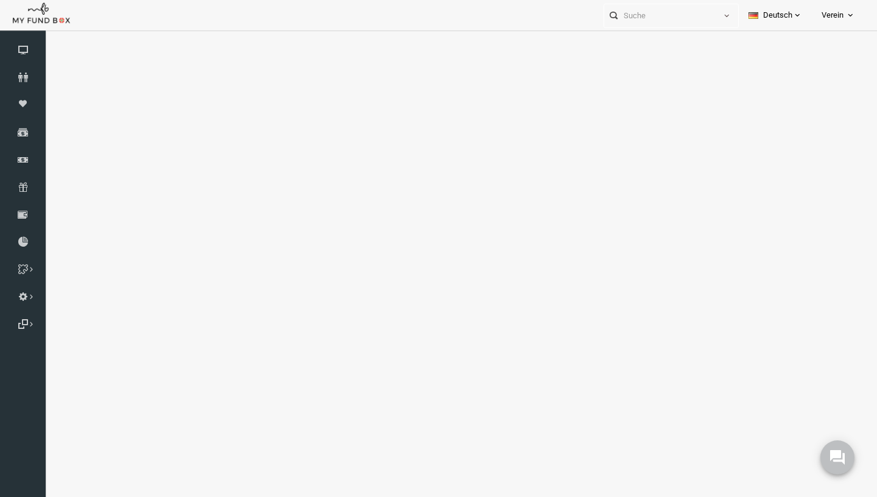
select select "100"
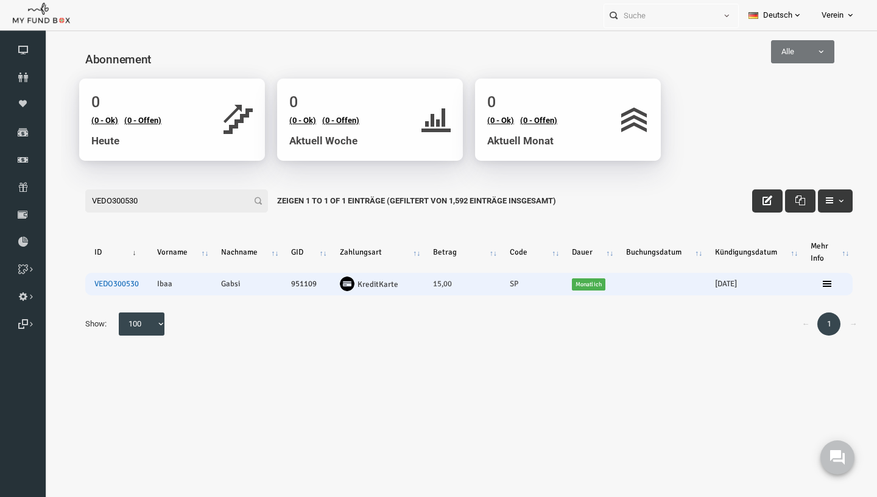
type input "VEDO300530"
click at [102, 284] on link "VEDO300530" at bounding box center [99, 284] width 44 height 10
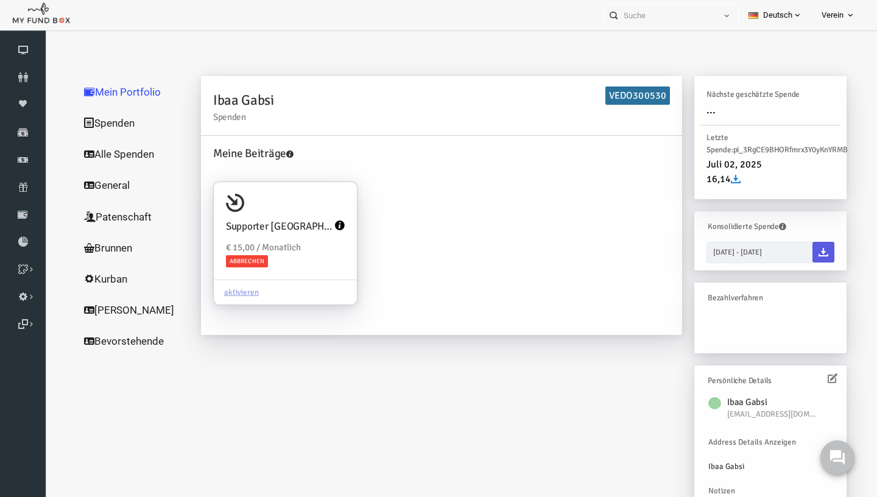
scroll to position [1, 0]
click at [814, 374] on icon at bounding box center [815, 377] width 10 height 10
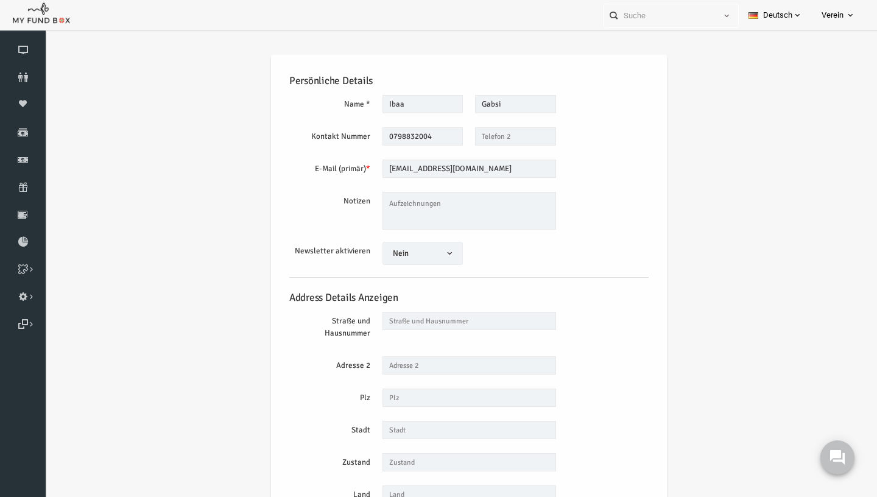
scroll to position [0, 0]
click at [418, 172] on input "[EMAIL_ADDRESS][DOMAIN_NAME]" at bounding box center [452, 169] width 174 height 18
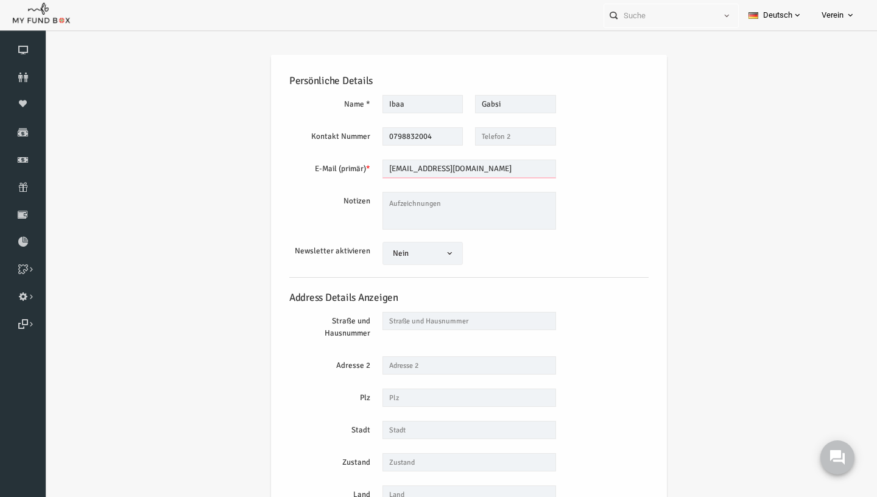
click at [418, 172] on input "[EMAIL_ADDRESS][DOMAIN_NAME]" at bounding box center [452, 169] width 174 height 18
type input "x"
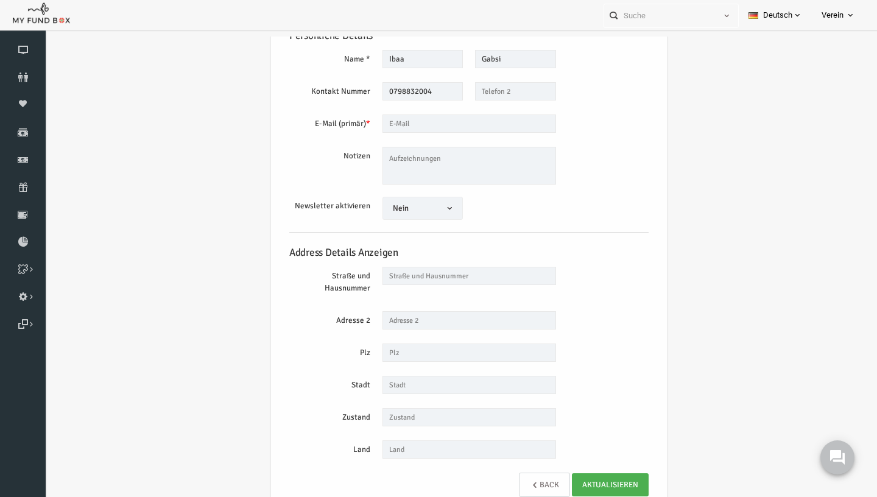
click at [533, 484] on link "Back" at bounding box center [527, 484] width 51 height 24
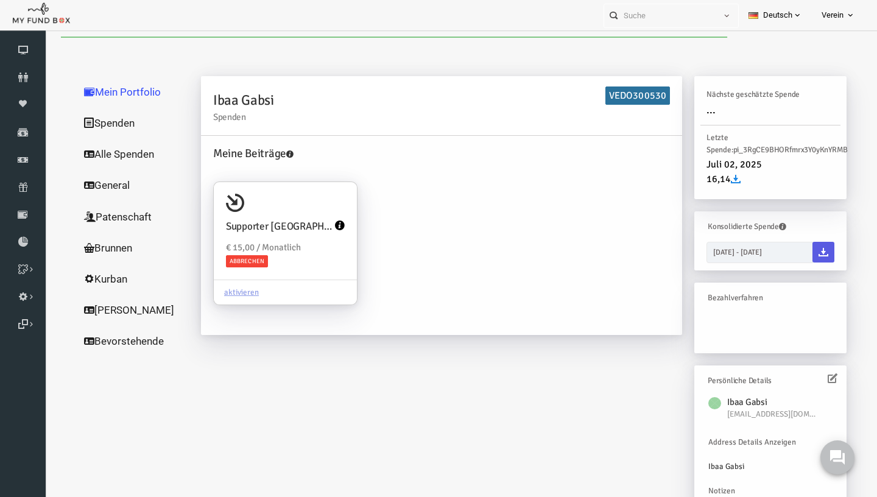
scroll to position [0, 0]
click at [818, 379] on icon at bounding box center [815, 378] width 10 height 10
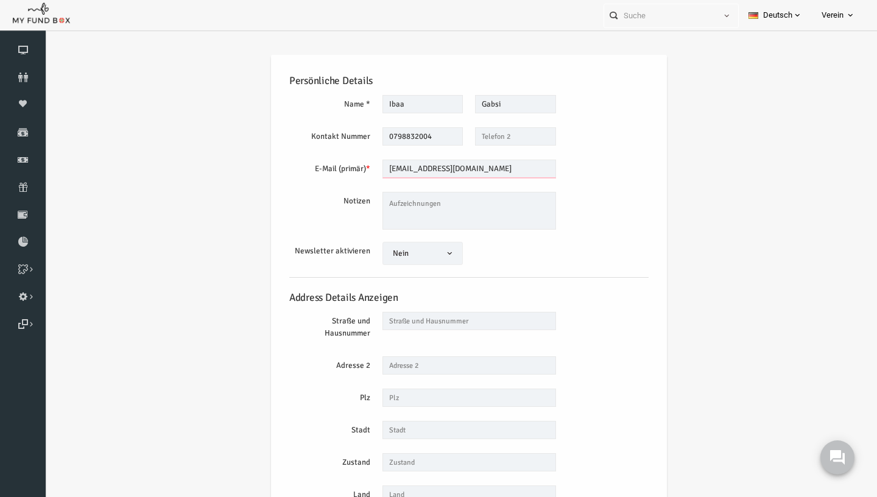
click at [412, 170] on input "[EMAIL_ADDRESS][DOMAIN_NAME]" at bounding box center [452, 169] width 174 height 18
click at [414, 141] on input "0798832004" at bounding box center [405, 136] width 81 height 18
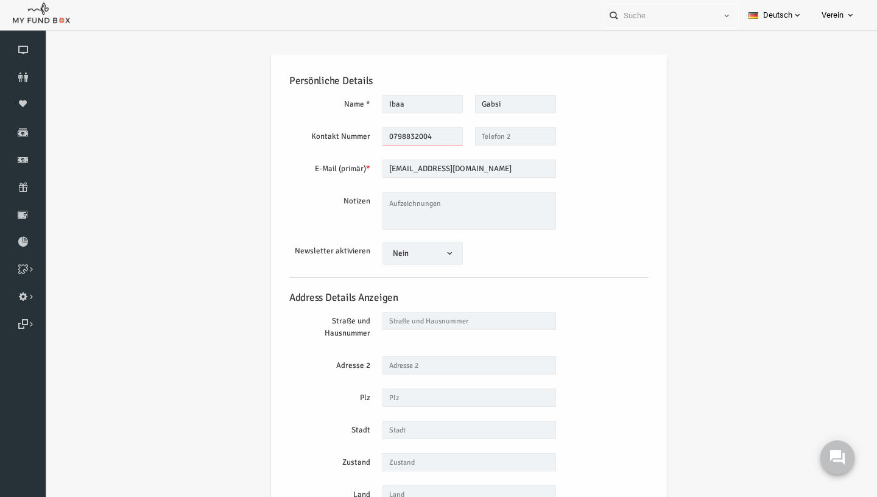
click at [414, 141] on input "0798832004" at bounding box center [405, 136] width 81 height 18
click at [32, 192] on link "Abonnement" at bounding box center [23, 187] width 46 height 27
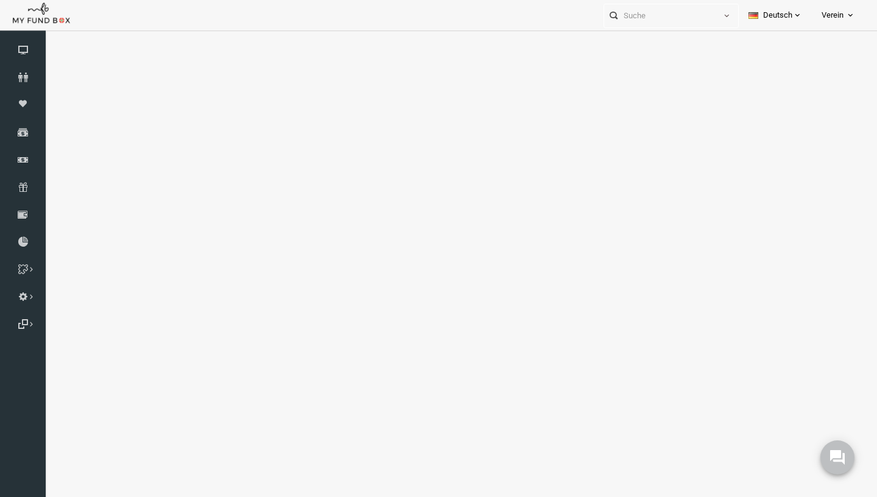
select select "100"
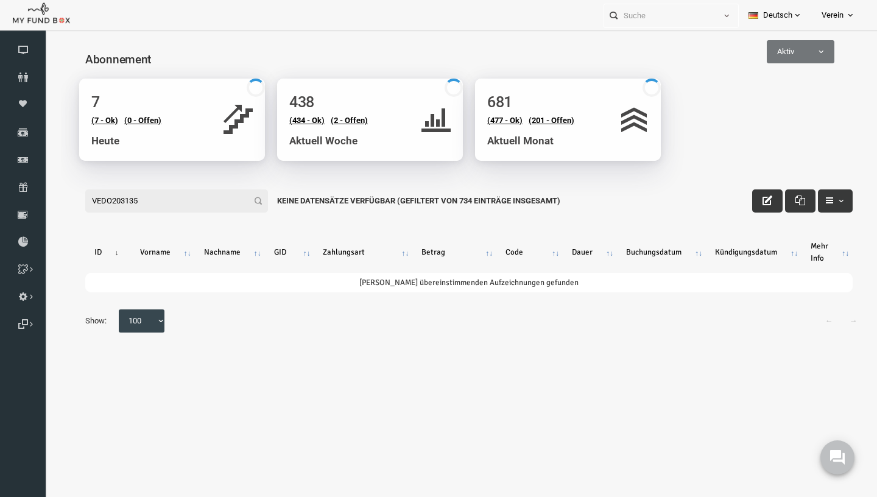
type input "VEDO203135"
click at [776, 69] on div "Abonnement" at bounding box center [451, 58] width 791 height 42
click at [780, 54] on span "Aktiv" at bounding box center [783, 52] width 66 height 12
select select "all"
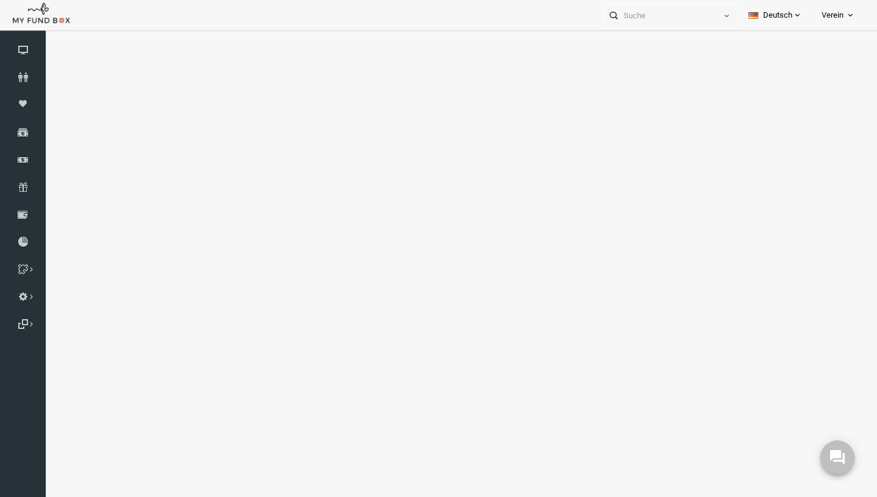
select select "100"
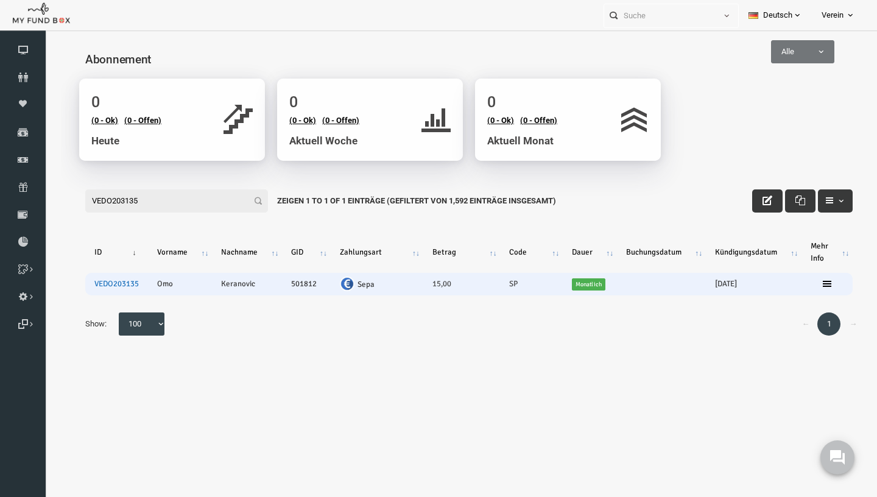
type input "VEDO203135"
click at [96, 287] on link "VEDO203135" at bounding box center [99, 284] width 44 height 10
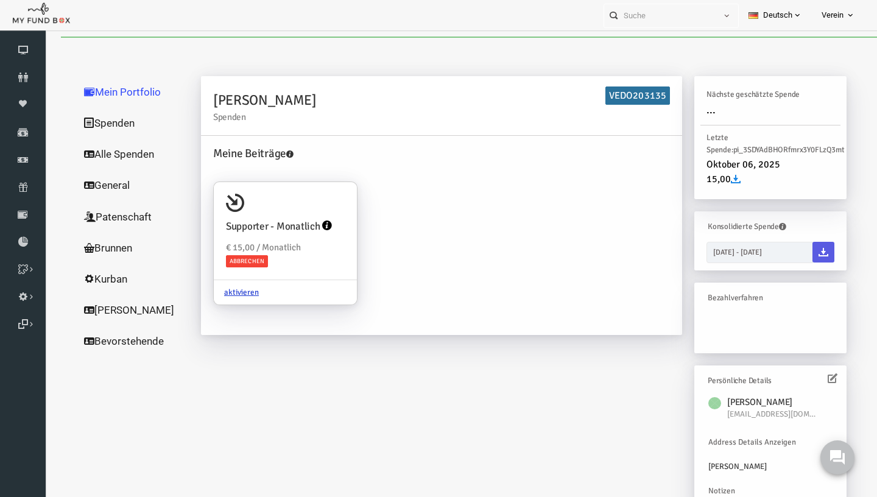
scroll to position [1, 0]
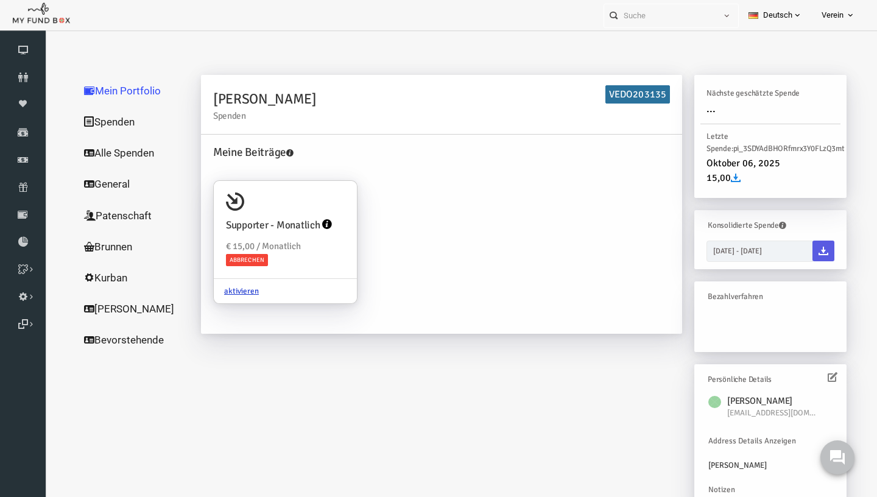
click at [816, 379] on icon at bounding box center [815, 377] width 10 height 10
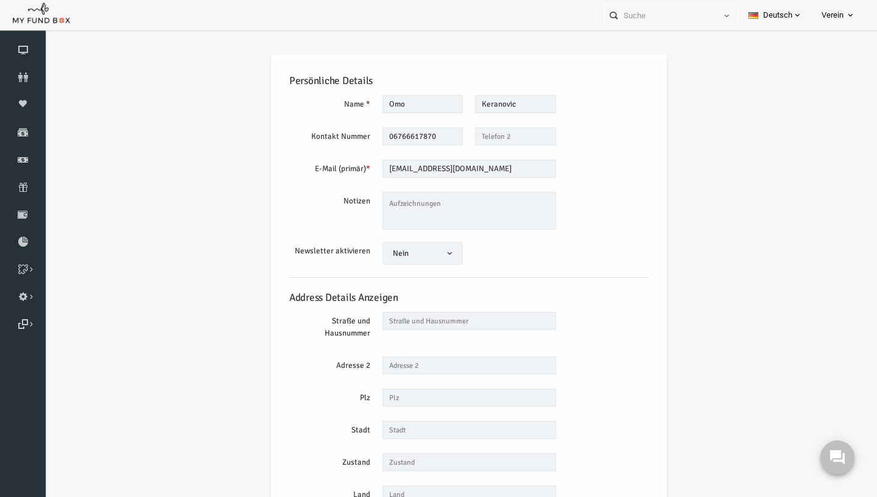
scroll to position [0, 0]
click at [442, 161] on input "[EMAIL_ADDRESS][DOMAIN_NAME]" at bounding box center [452, 169] width 174 height 18
click at [442, 164] on input "[EMAIL_ADDRESS][DOMAIN_NAME]" at bounding box center [452, 169] width 174 height 18
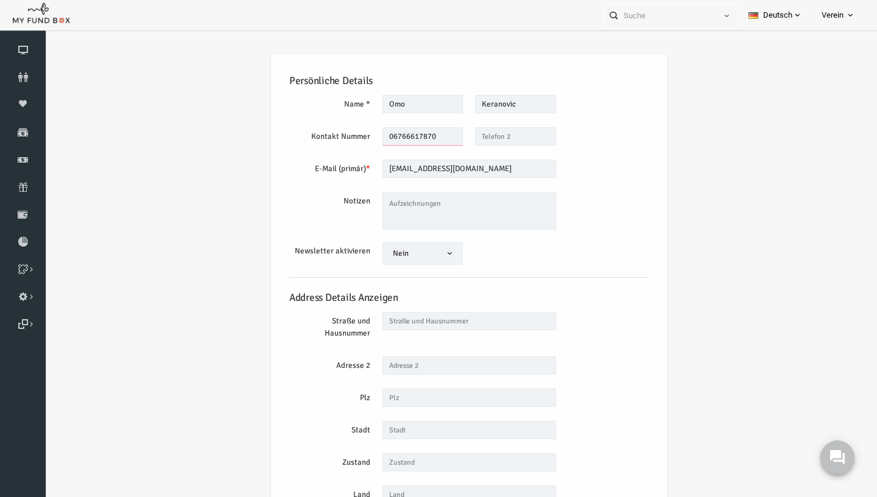
click at [416, 138] on input "06766617870" at bounding box center [405, 136] width 81 height 18
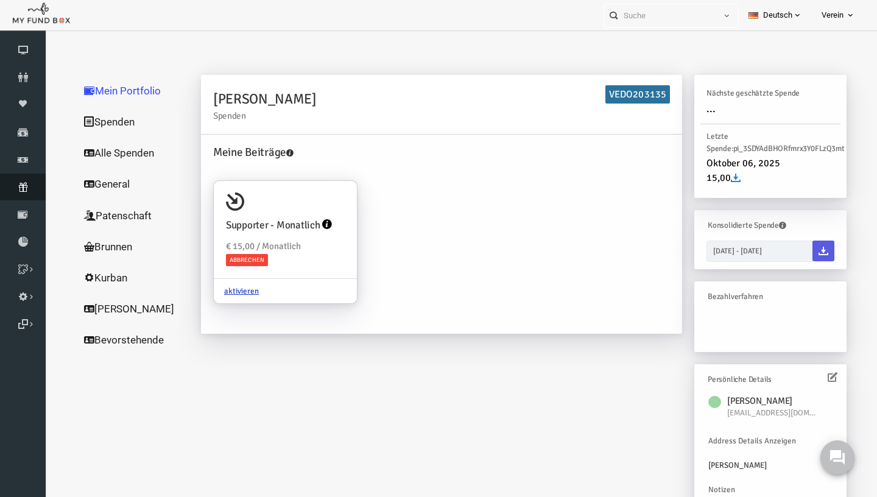
click at [24, 192] on link "Abonnement" at bounding box center [23, 187] width 46 height 27
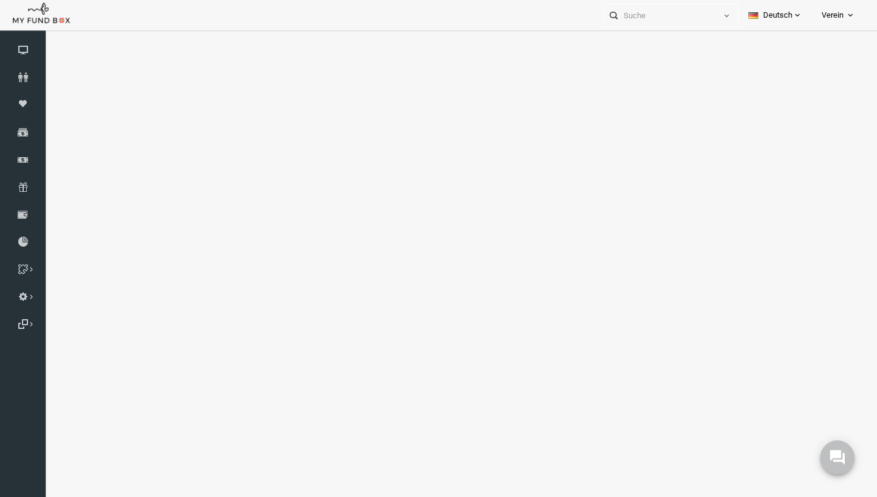
select select "100"
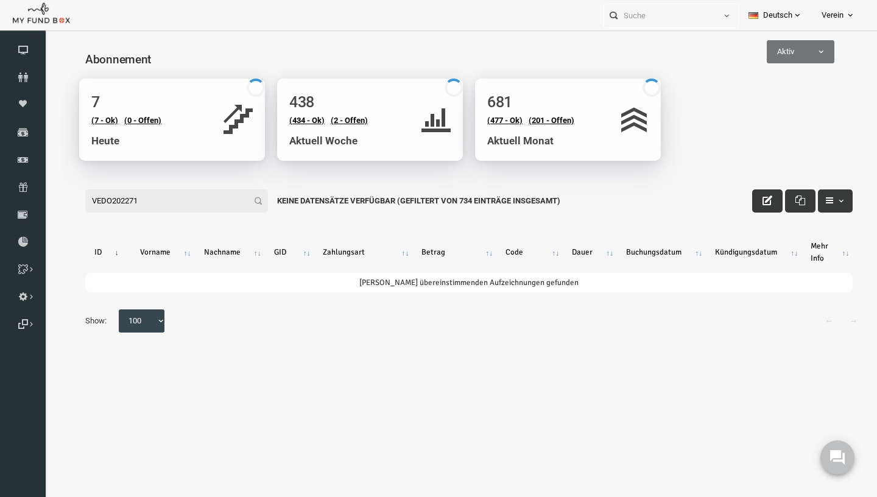
type input "VEDO202271"
click at [770, 65] on h4 "Abonnement" at bounding box center [457, 60] width 779 height 18
click at [777, 57] on span "Aktiv" at bounding box center [783, 52] width 66 height 12
select select "all"
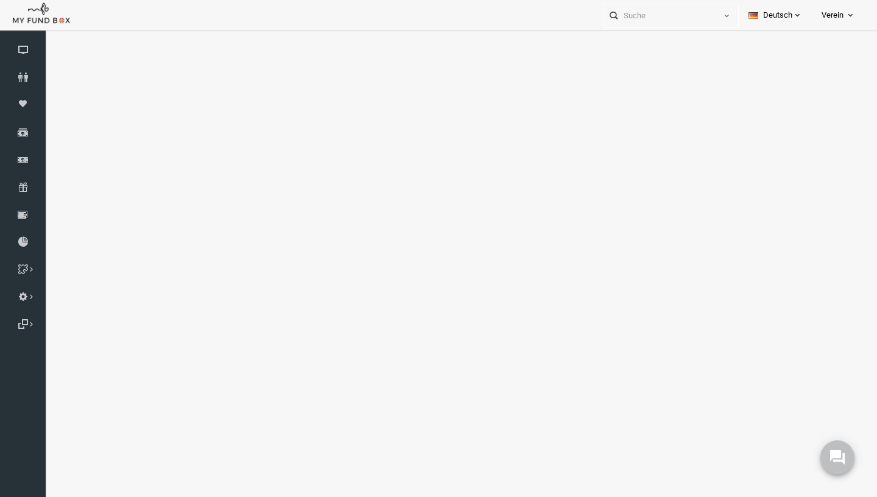
select select "100"
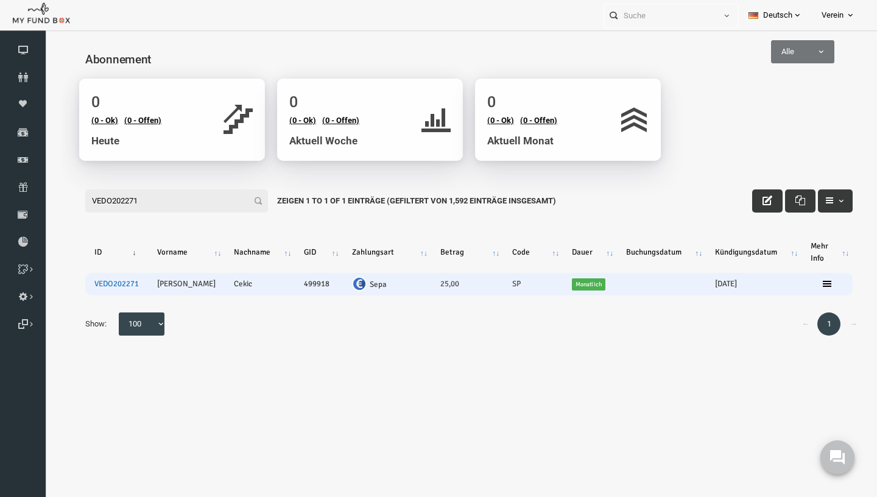
type input "VEDO202271"
click at [107, 281] on link "VEDO202271" at bounding box center [99, 284] width 44 height 10
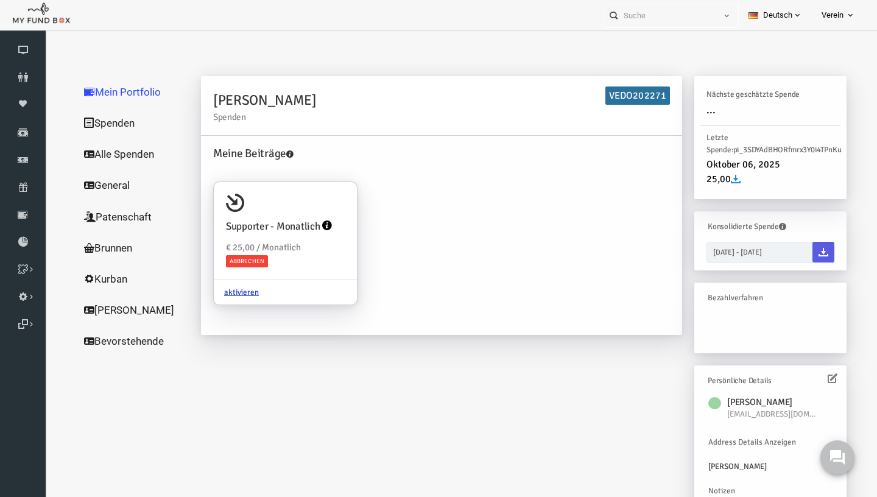
click at [819, 379] on icon at bounding box center [815, 378] width 10 height 10
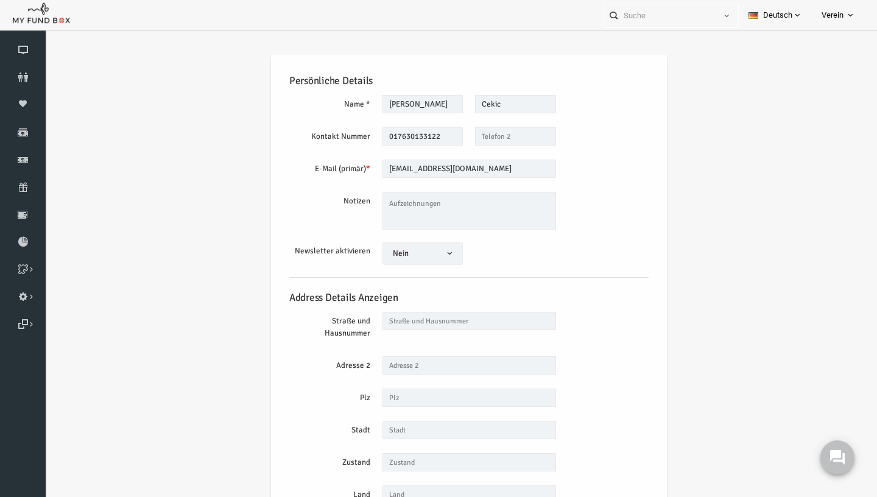
click at [454, 160] on div "Persönliche Details Name * [PERSON_NAME] Maximal 255 Zeichen Beschreibung erlau…" at bounding box center [452, 304] width 384 height 499
click at [454, 167] on input "[EMAIL_ADDRESS][DOMAIN_NAME]" at bounding box center [452, 169] width 174 height 18
click at [400, 136] on input "017630133122" at bounding box center [405, 136] width 81 height 18
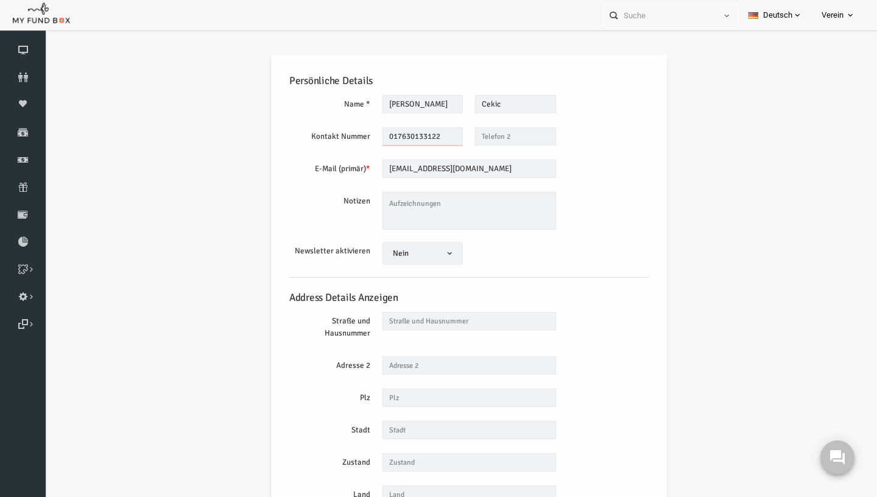
click at [400, 136] on input "017630133122" at bounding box center [405, 136] width 81 height 18
click at [26, 184] on icon at bounding box center [23, 187] width 46 height 10
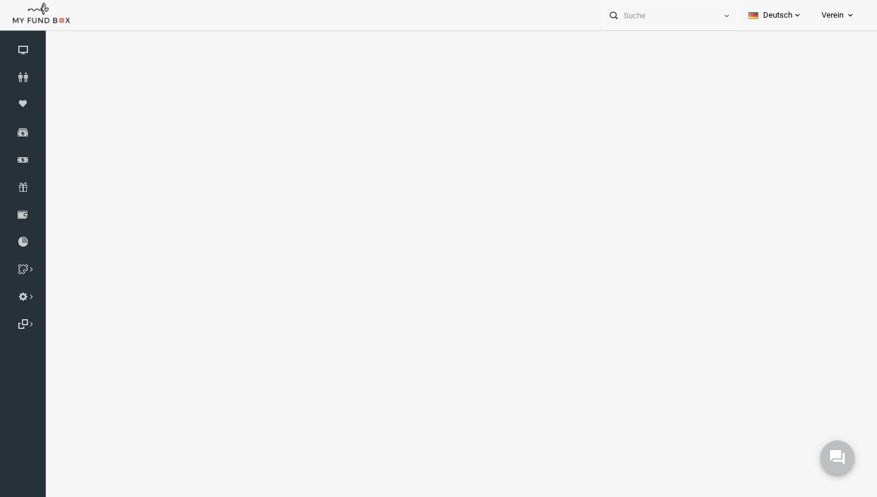
select select "100"
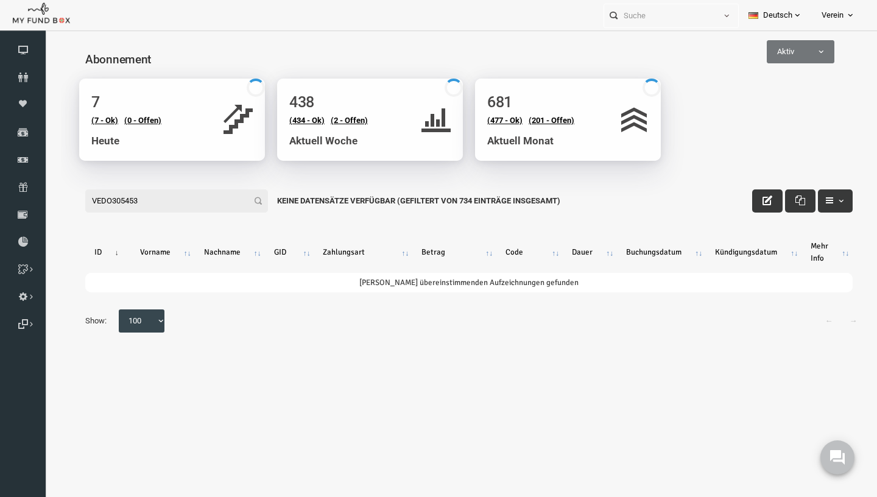
type input "VEDO305453"
click at [773, 57] on span "Aktiv" at bounding box center [783, 52] width 66 height 12
select select "all"
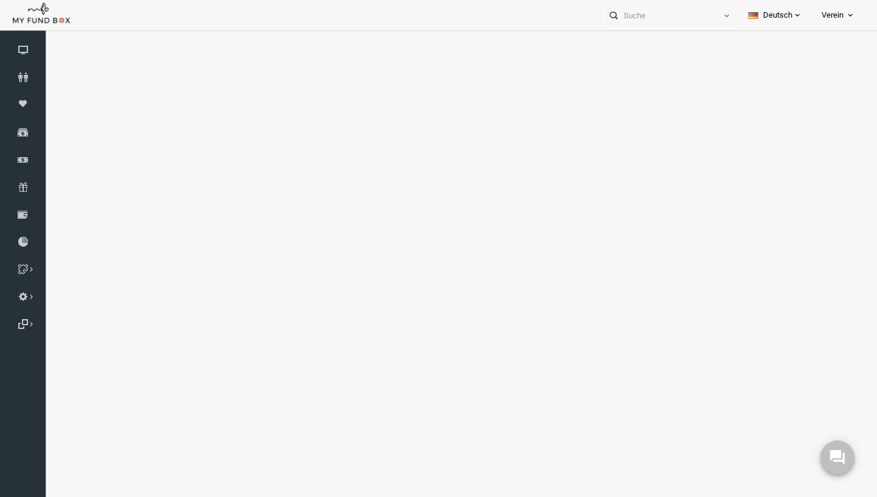
select select "100"
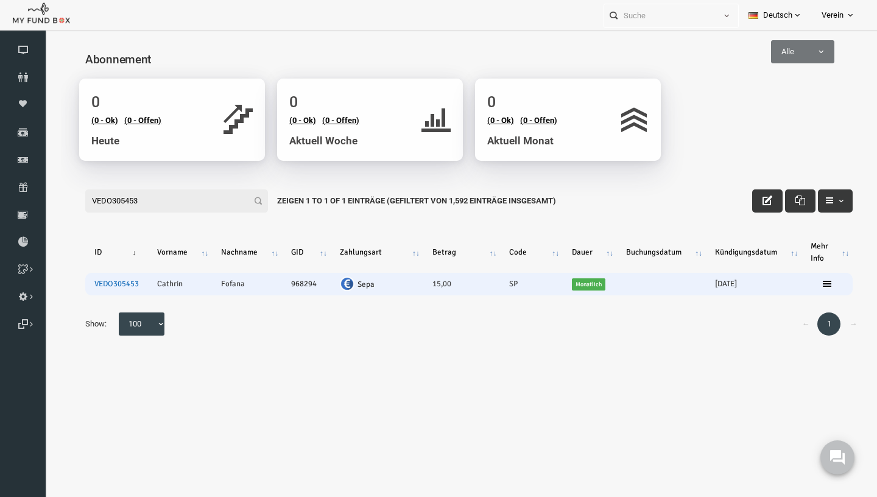
type input "VEDO305453"
click at [98, 285] on link "VEDO305453" at bounding box center [99, 284] width 44 height 10
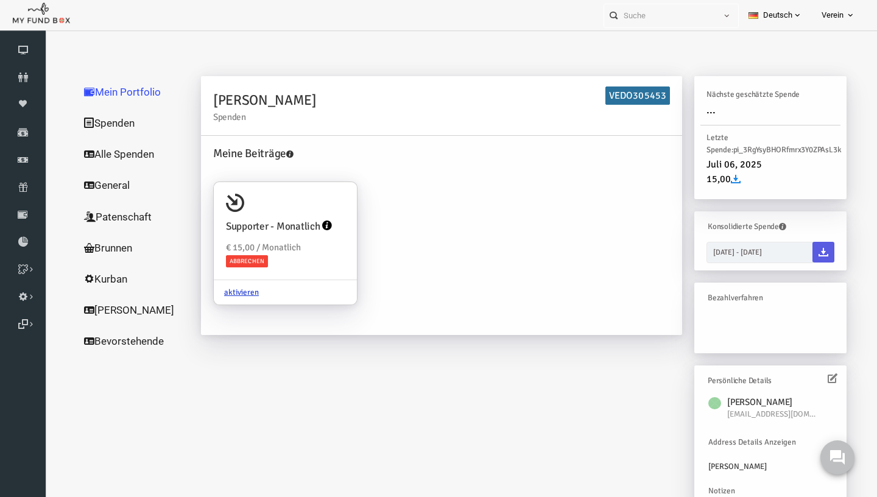
scroll to position [1, 0]
click at [817, 380] on icon at bounding box center [815, 377] width 10 height 10
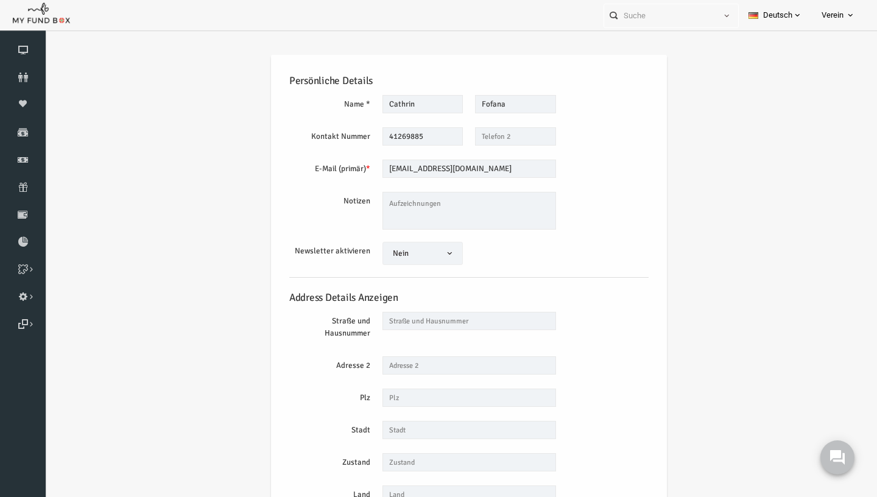
scroll to position [0, 0]
